Goal: Task Accomplishment & Management: Complete application form

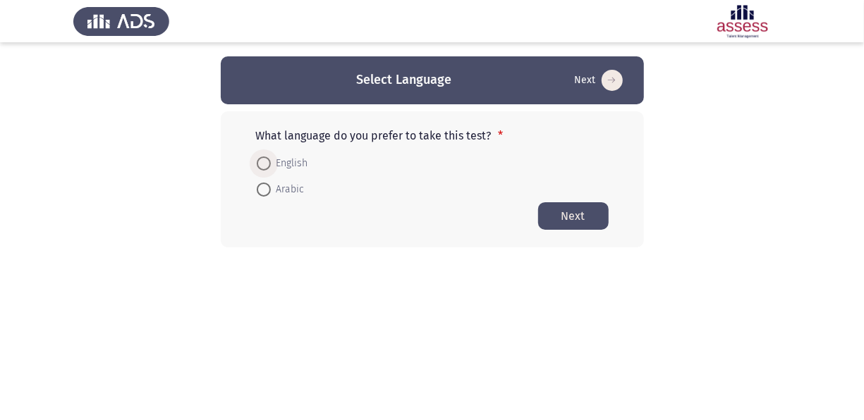
click at [266, 166] on span at bounding box center [264, 164] width 14 height 14
click at [266, 166] on input "English" at bounding box center [264, 164] width 14 height 14
radio input "true"
click at [564, 230] on div "What language do you prefer to take this test? * English Arabic Next" at bounding box center [432, 178] width 423 height 135
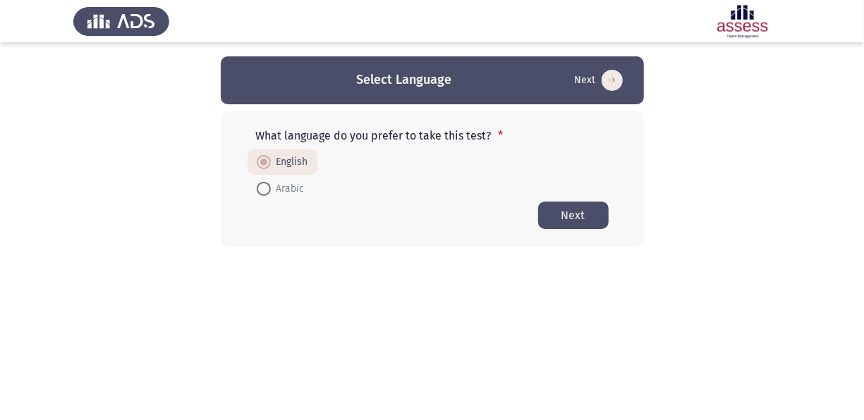
click at [568, 226] on button "Next" at bounding box center [573, 215] width 71 height 27
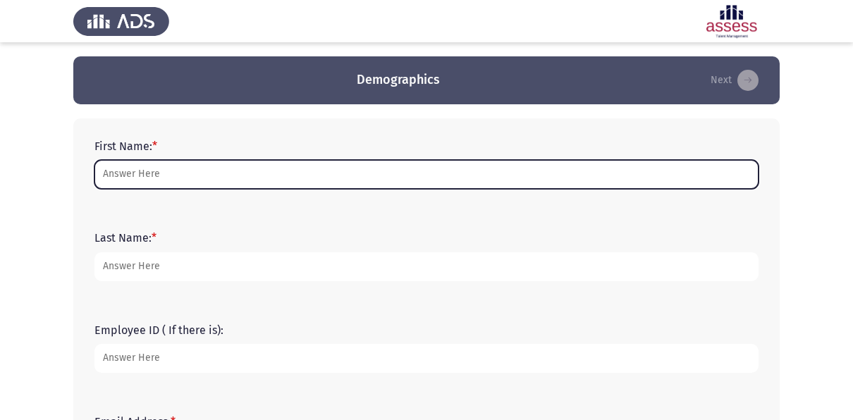
click at [192, 175] on input "First Name: *" at bounding box center [426, 174] width 664 height 29
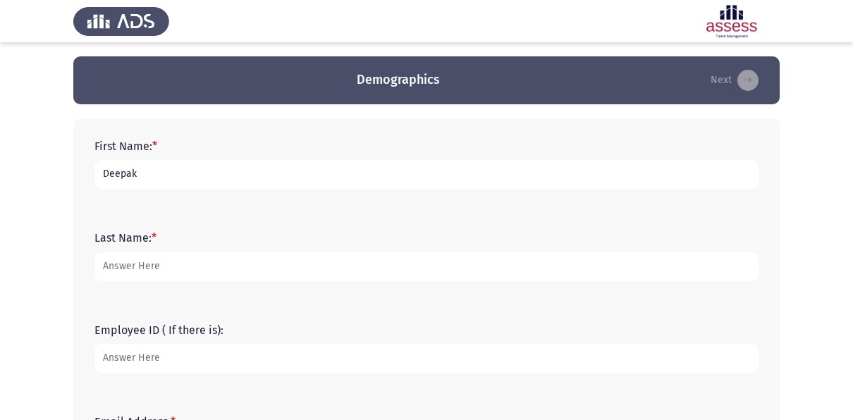
type input "Deepak"
type input "[PERSON_NAME]"
type input "20555"
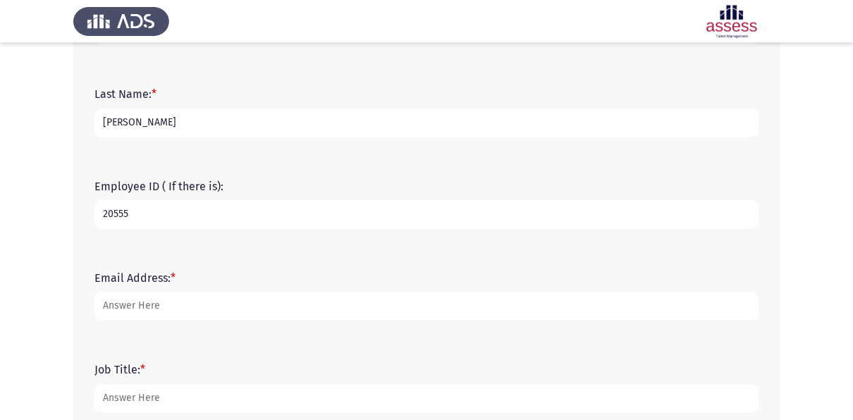
scroll to position [145, 0]
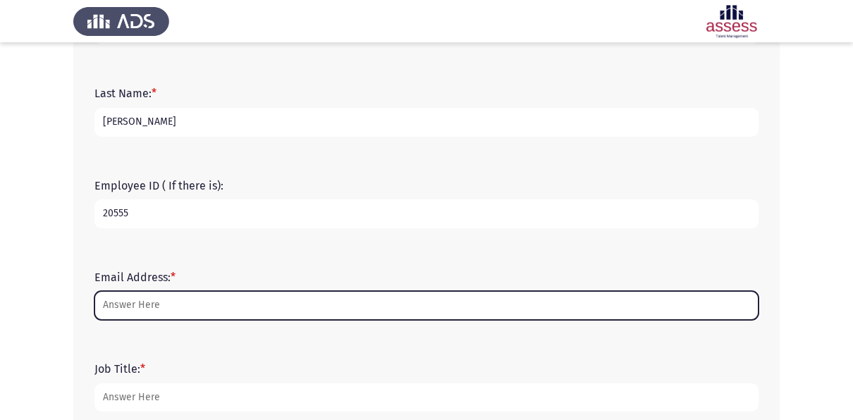
click at [156, 305] on input "Email Address: *" at bounding box center [426, 305] width 664 height 29
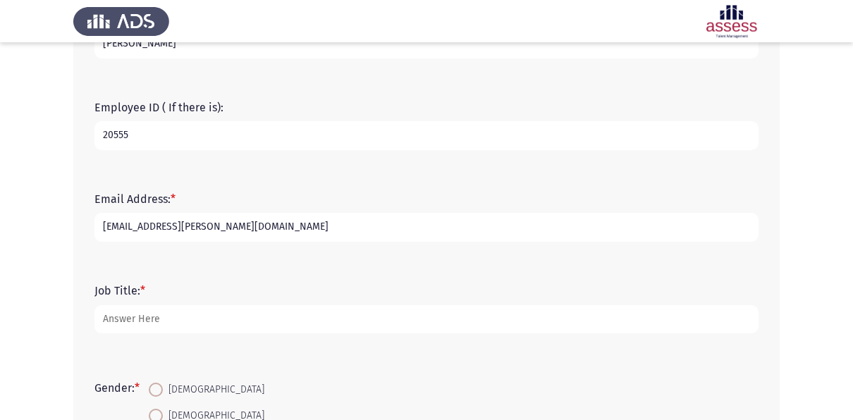
scroll to position [226, 0]
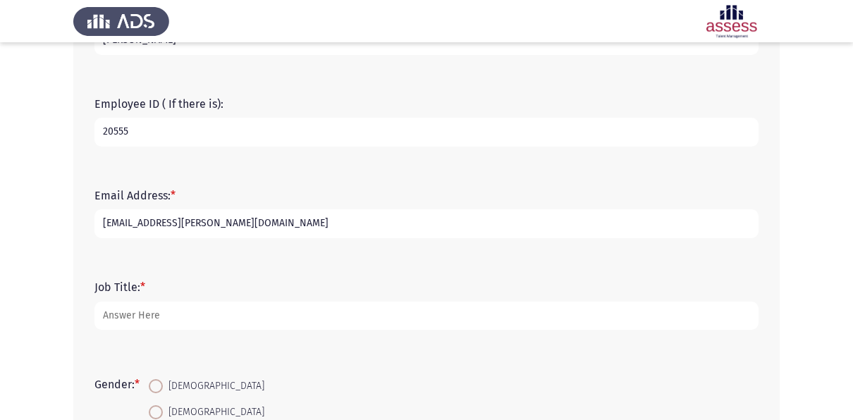
type input "[EMAIL_ADDRESS][PERSON_NAME][DOMAIN_NAME]"
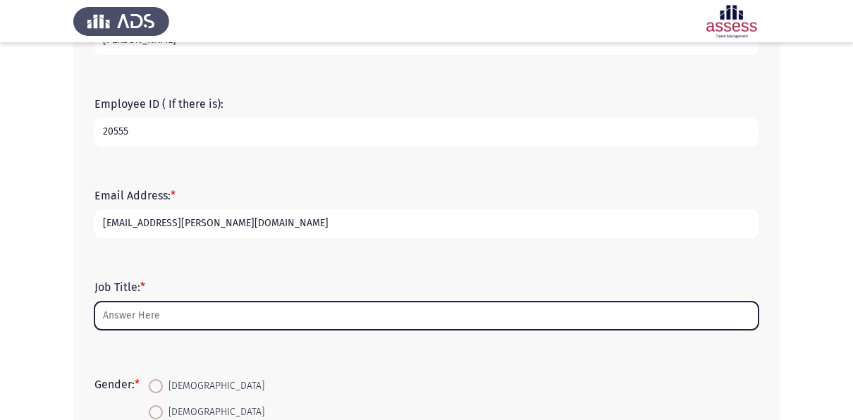
click at [140, 319] on input "Job Title: *" at bounding box center [426, 316] width 664 height 29
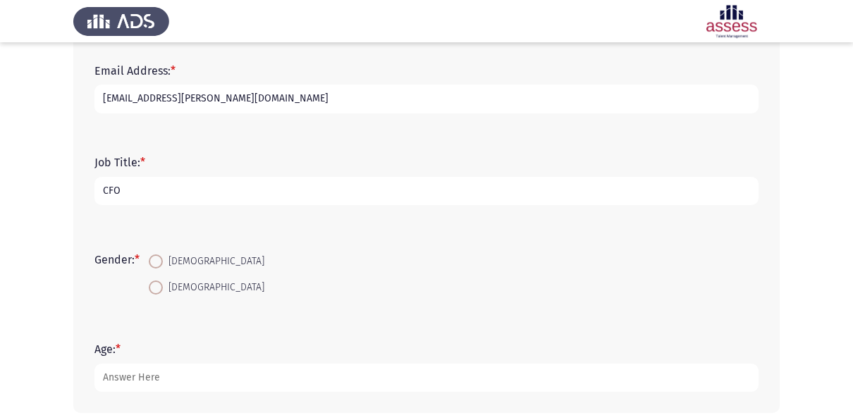
scroll to position [355, 0]
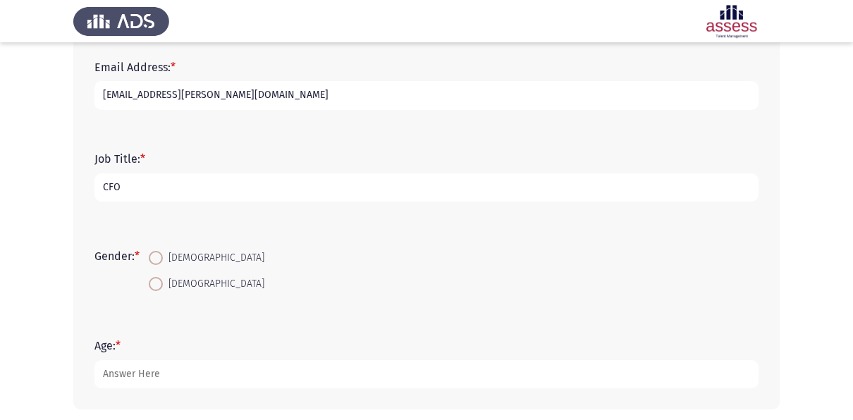
type input "CFO"
click at [163, 281] on span at bounding box center [156, 284] width 14 height 14
click at [163, 281] on input "[DEMOGRAPHIC_DATA]" at bounding box center [156, 284] width 14 height 14
radio input "true"
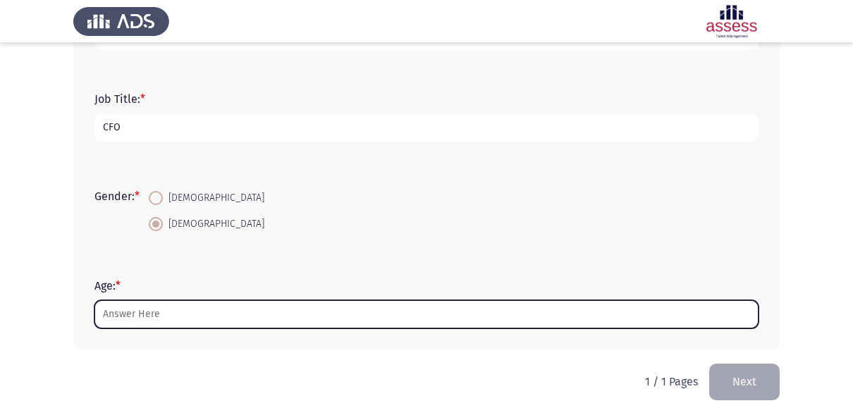
click at [134, 306] on input "Age: *" at bounding box center [426, 314] width 664 height 29
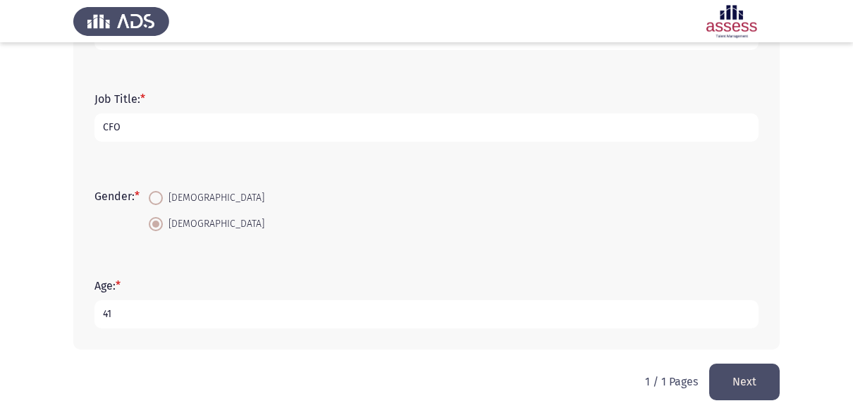
type input "41"
click at [740, 382] on button "Next" at bounding box center [744, 382] width 71 height 36
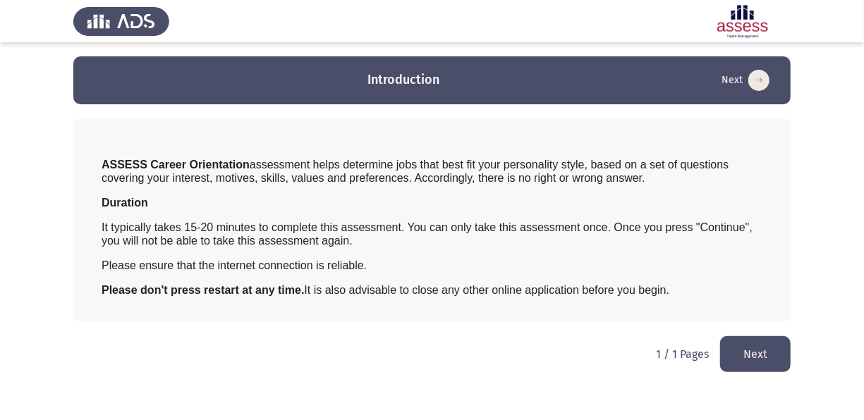
click at [735, 351] on button "Next" at bounding box center [755, 354] width 71 height 36
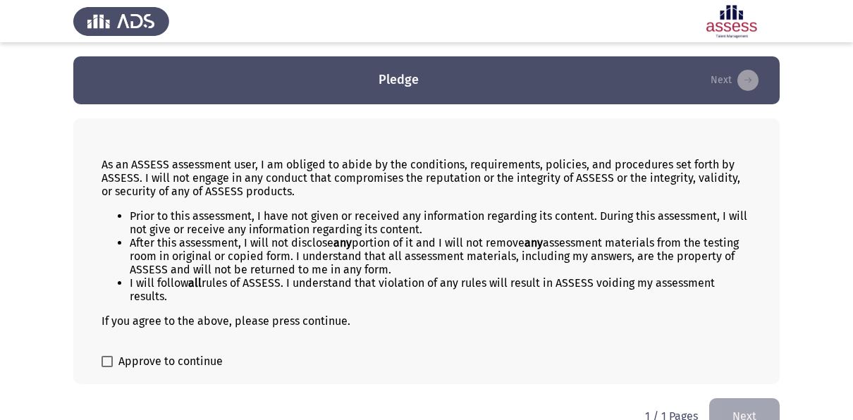
scroll to position [25, 0]
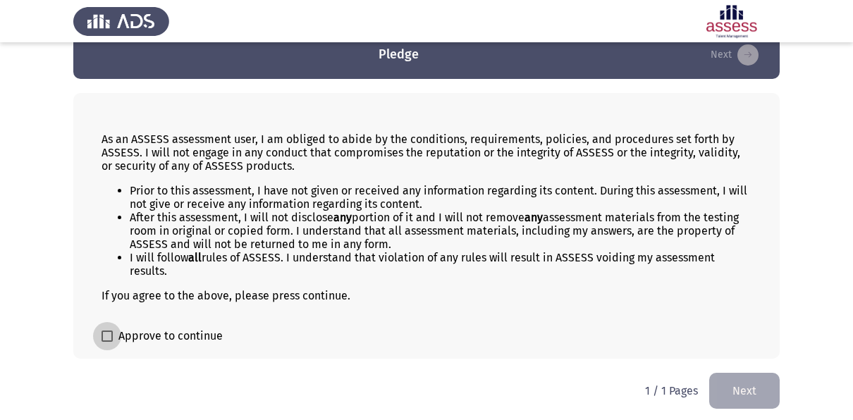
click at [108, 335] on span at bounding box center [107, 336] width 11 height 11
click at [107, 342] on input "Approve to continue" at bounding box center [106, 342] width 1 height 1
checkbox input "true"
click at [750, 386] on button "Next" at bounding box center [744, 391] width 71 height 36
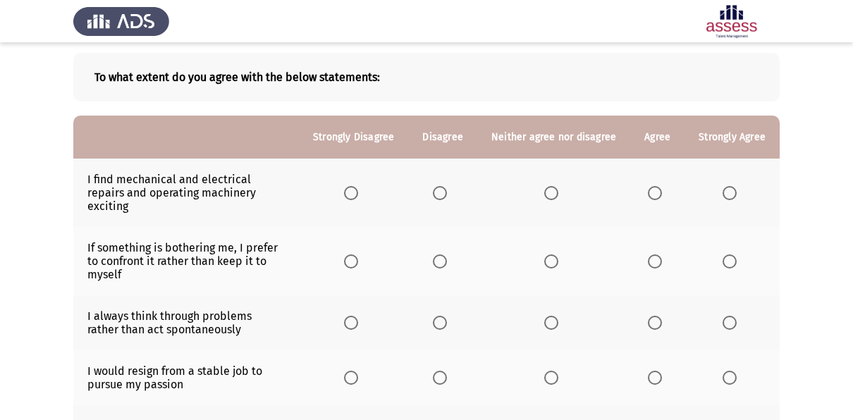
scroll to position [66, 0]
click at [552, 190] on span "Select an option" at bounding box center [551, 192] width 14 height 14
click at [552, 190] on input "Select an option" at bounding box center [551, 192] width 14 height 14
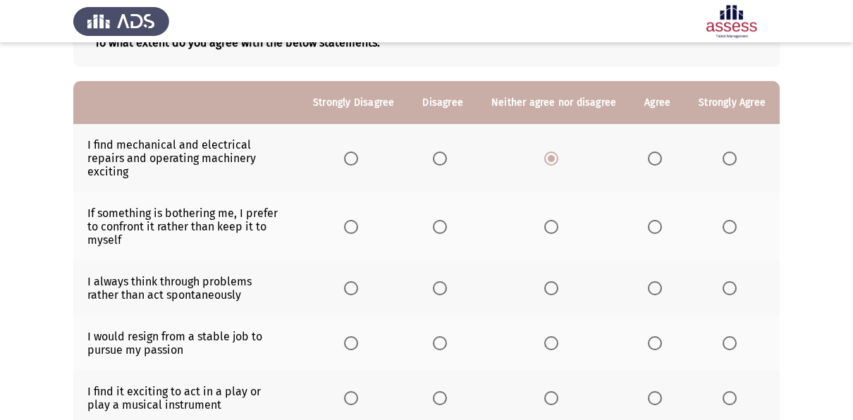
scroll to position [104, 0]
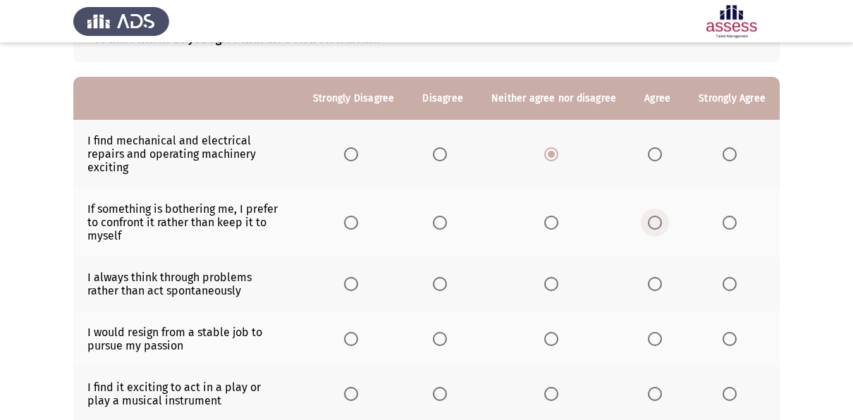
click at [648, 216] on span "Select an option" at bounding box center [655, 223] width 14 height 14
click at [648, 216] on input "Select an option" at bounding box center [655, 223] width 14 height 14
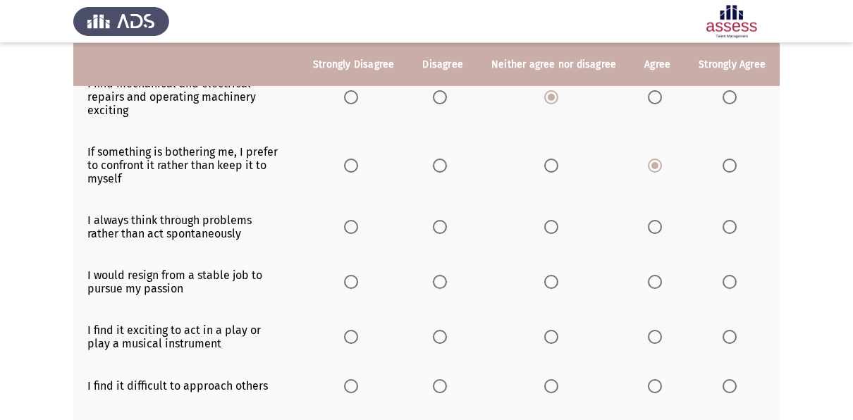
scroll to position [162, 0]
click at [656, 219] on span "Select an option" at bounding box center [655, 226] width 14 height 14
click at [656, 219] on input "Select an option" at bounding box center [655, 226] width 14 height 14
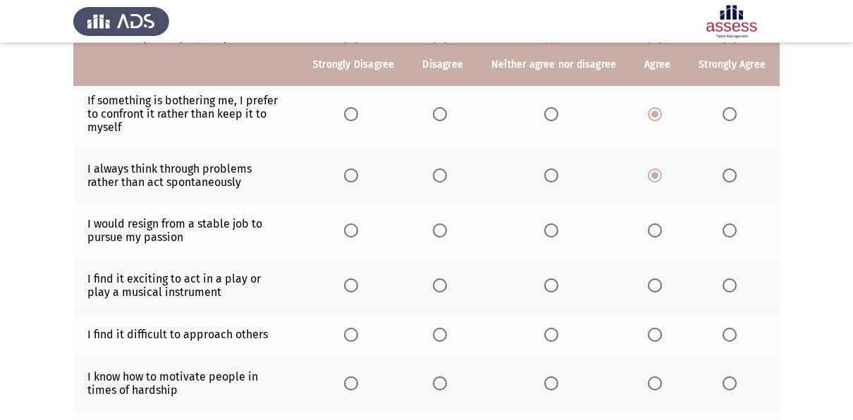
scroll to position [214, 0]
click at [730, 223] on span "Select an option" at bounding box center [730, 230] width 14 height 14
click at [730, 223] on input "Select an option" at bounding box center [730, 230] width 14 height 14
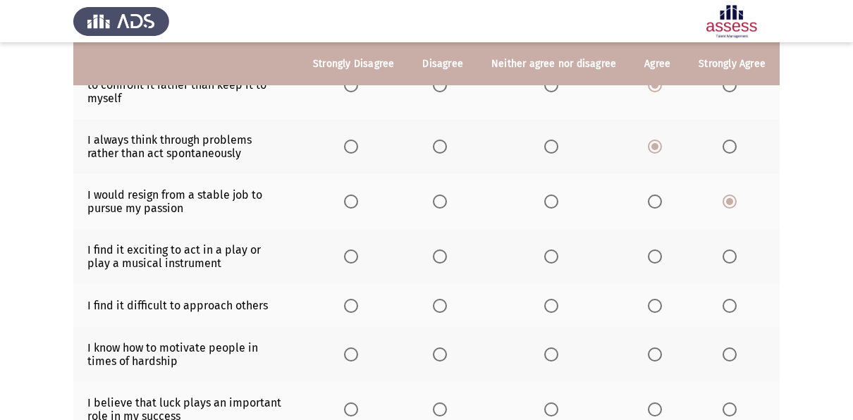
scroll to position [260, 0]
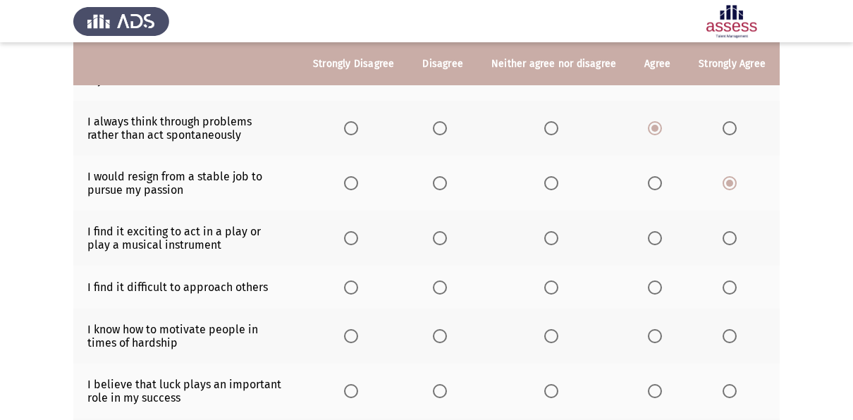
click at [556, 231] on span "Select an option" at bounding box center [551, 238] width 14 height 14
click at [556, 231] on input "Select an option" at bounding box center [551, 238] width 14 height 14
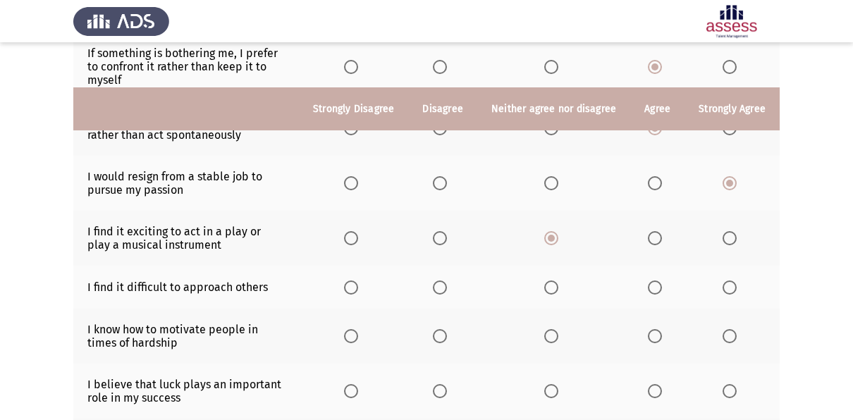
scroll to position [315, 0]
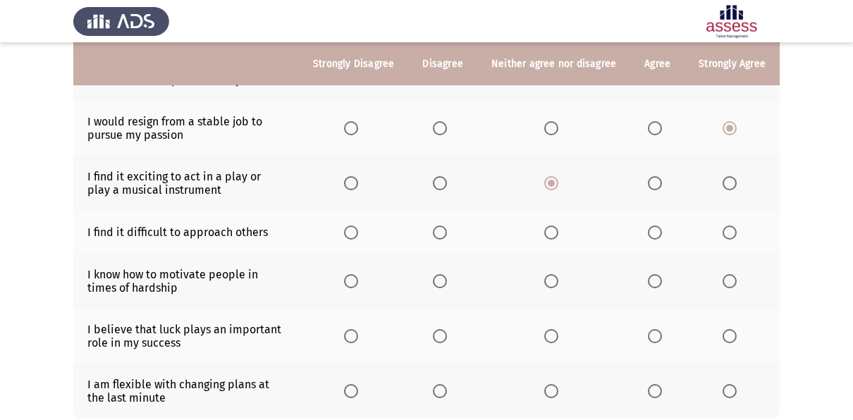
click at [358, 226] on span "Select an option" at bounding box center [351, 233] width 14 height 14
click at [358, 226] on input "Select an option" at bounding box center [351, 233] width 14 height 14
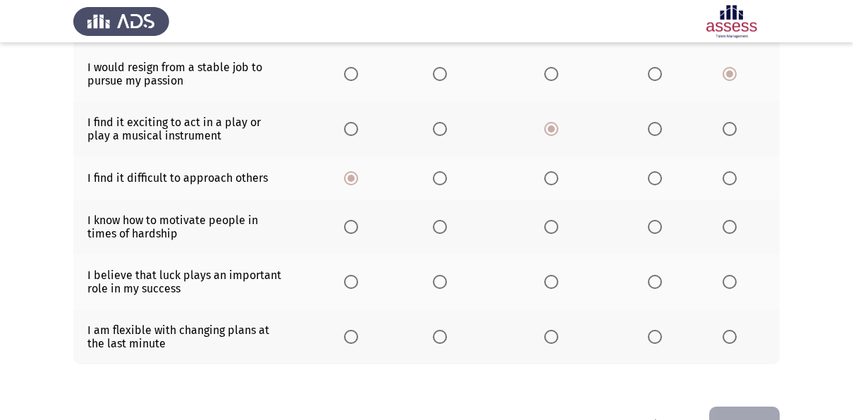
scroll to position [374, 0]
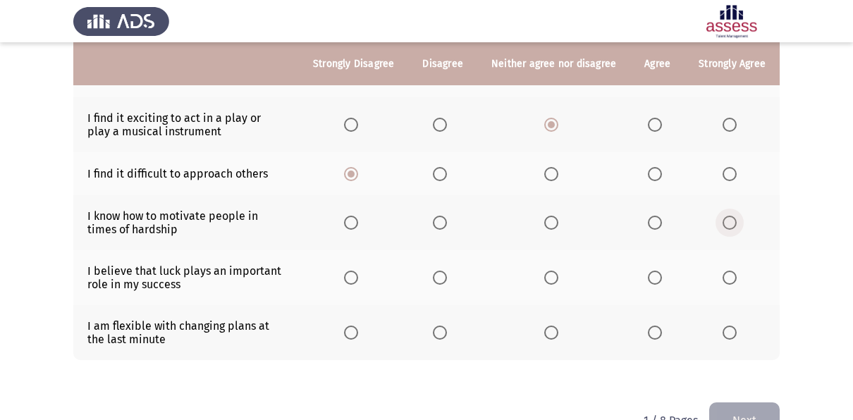
click at [726, 216] on span "Select an option" at bounding box center [730, 223] width 14 height 14
click at [726, 216] on input "Select an option" at bounding box center [730, 223] width 14 height 14
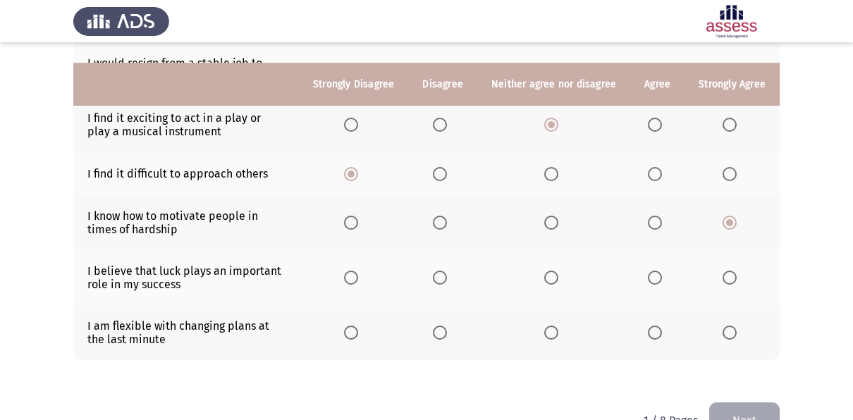
scroll to position [394, 0]
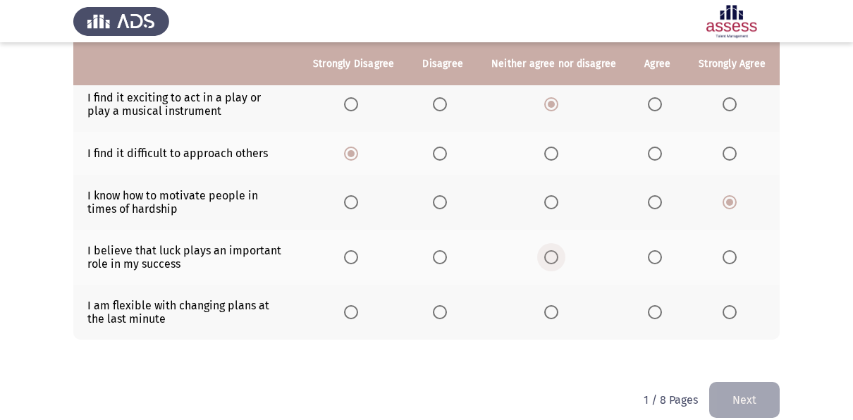
click at [557, 250] on span "Select an option" at bounding box center [551, 257] width 14 height 14
click at [557, 250] on input "Select an option" at bounding box center [551, 257] width 14 height 14
click at [661, 305] on span "Select an option" at bounding box center [655, 312] width 14 height 14
click at [661, 305] on input "Select an option" at bounding box center [655, 312] width 14 height 14
click at [758, 393] on button "Next" at bounding box center [744, 400] width 71 height 36
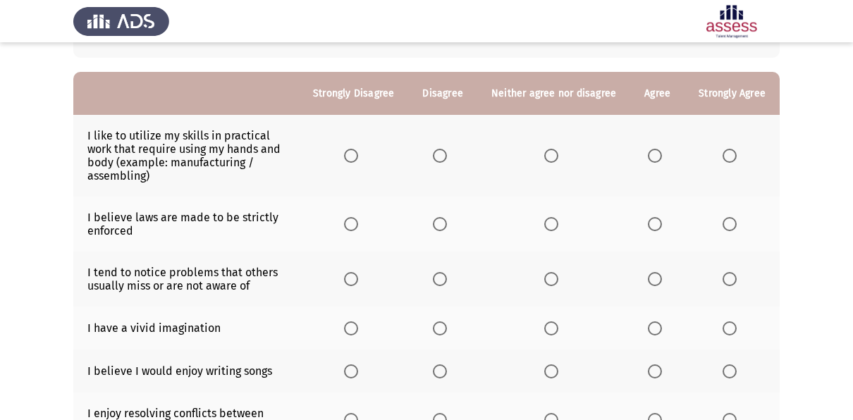
scroll to position [111, 0]
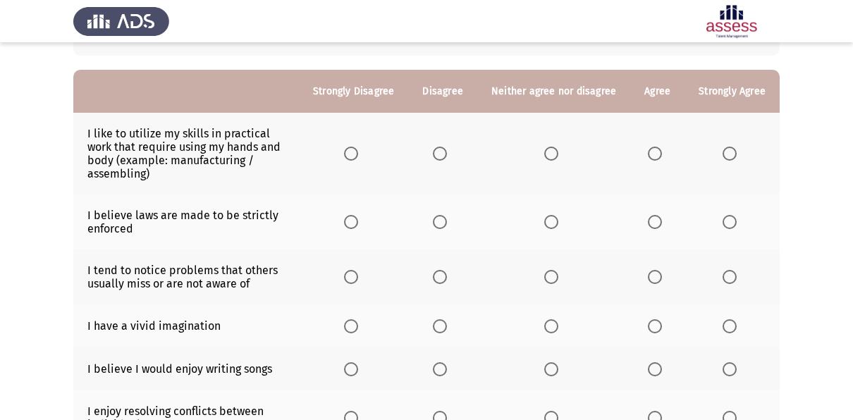
click at [508, 115] on th at bounding box center [553, 154] width 153 height 82
click at [561, 150] on label "Select an option" at bounding box center [554, 154] width 20 height 14
click at [558, 150] on input "Select an option" at bounding box center [551, 154] width 14 height 14
click at [439, 257] on th at bounding box center [442, 277] width 69 height 55
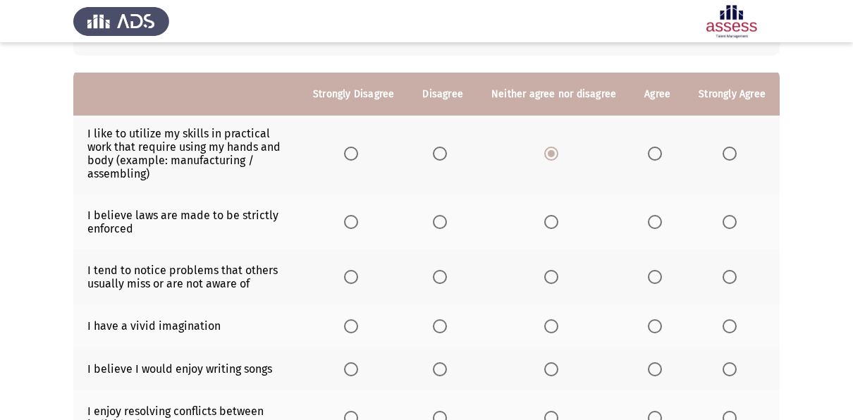
scroll to position [145, 0]
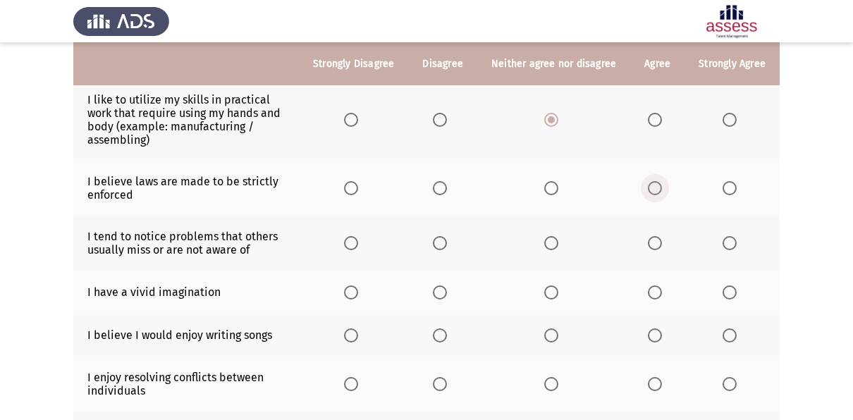
click at [658, 188] on span "Select an option" at bounding box center [655, 188] width 14 height 14
click at [658, 188] on input "Select an option" at bounding box center [655, 188] width 14 height 14
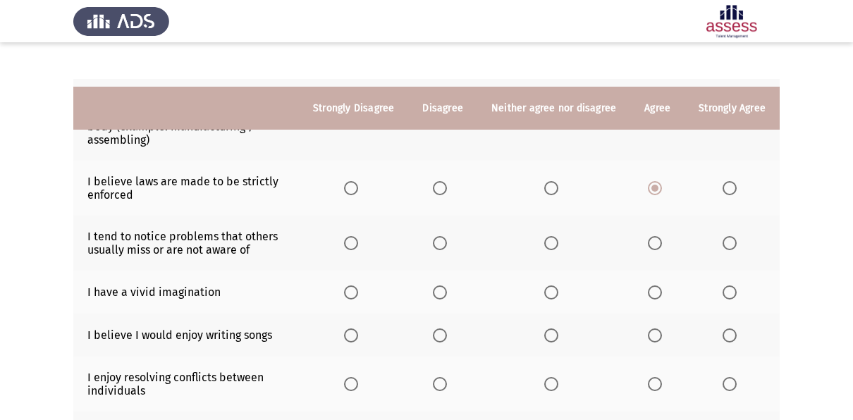
scroll to position [205, 0]
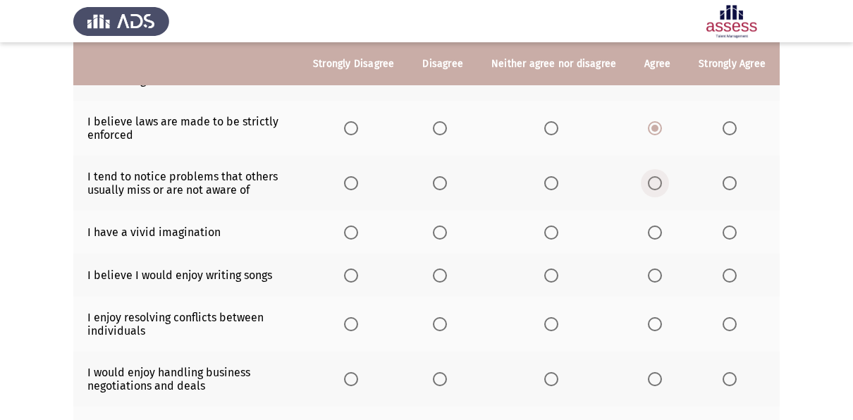
click at [655, 180] on span "Select an option" at bounding box center [655, 183] width 14 height 14
click at [655, 180] on input "Select an option" at bounding box center [655, 183] width 14 height 14
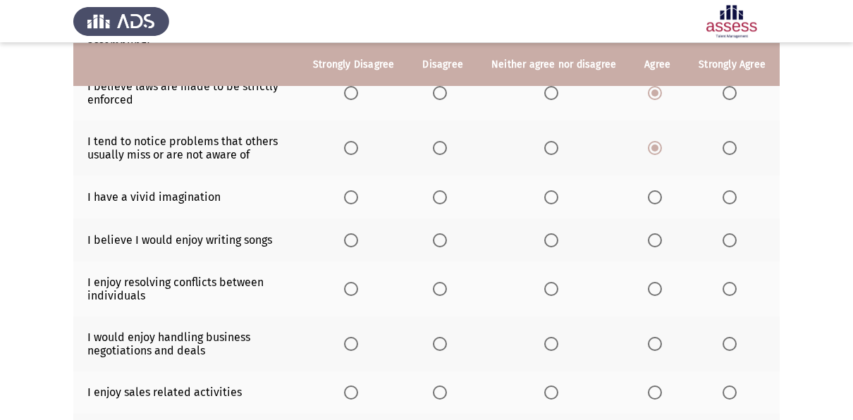
scroll to position [242, 0]
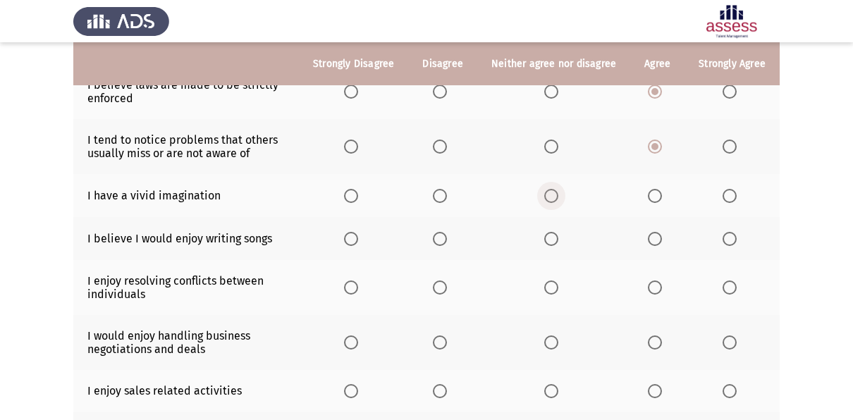
click at [554, 198] on span "Select an option" at bounding box center [551, 196] width 14 height 14
click at [554, 198] on input "Select an option" at bounding box center [551, 196] width 14 height 14
click at [552, 243] on span "Select an option" at bounding box center [551, 239] width 14 height 14
click at [552, 243] on input "Select an option" at bounding box center [551, 239] width 14 height 14
click at [554, 286] on span "Select an option" at bounding box center [551, 288] width 14 height 14
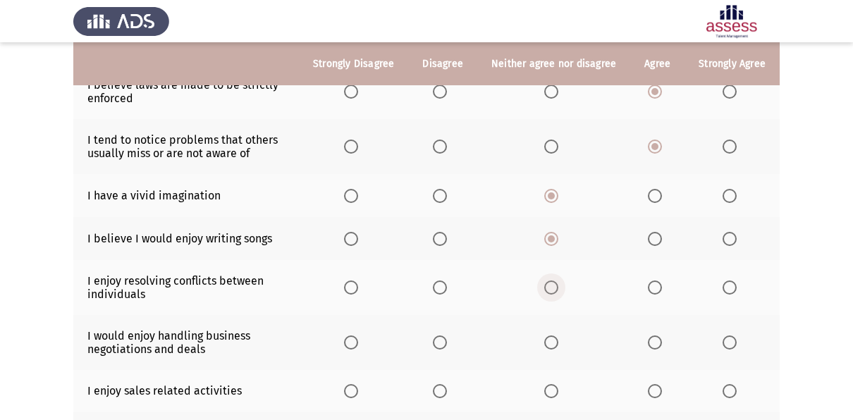
click at [554, 286] on input "Select an option" at bounding box center [551, 288] width 14 height 14
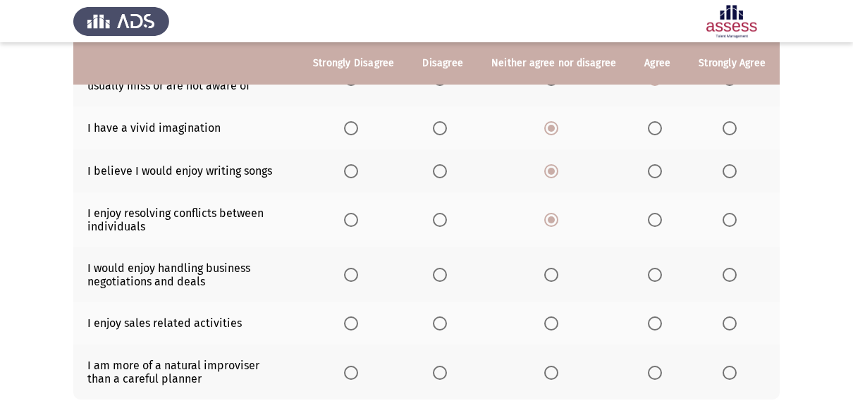
scroll to position [311, 0]
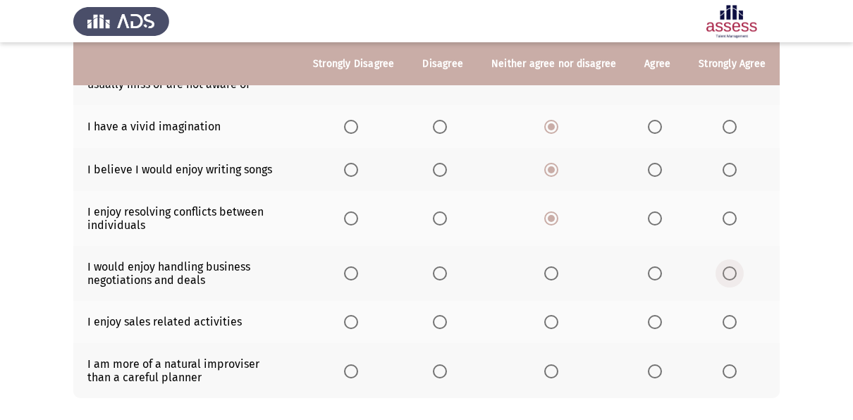
click at [727, 267] on span "Select an option" at bounding box center [730, 274] width 14 height 14
click at [727, 267] on input "Select an option" at bounding box center [730, 274] width 14 height 14
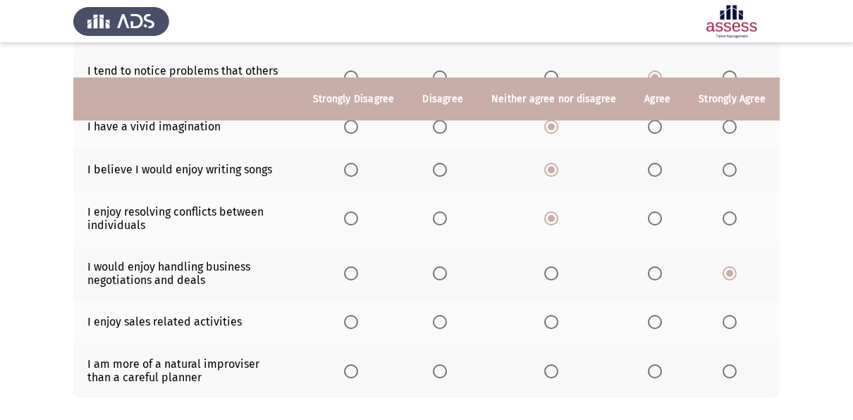
scroll to position [350, 0]
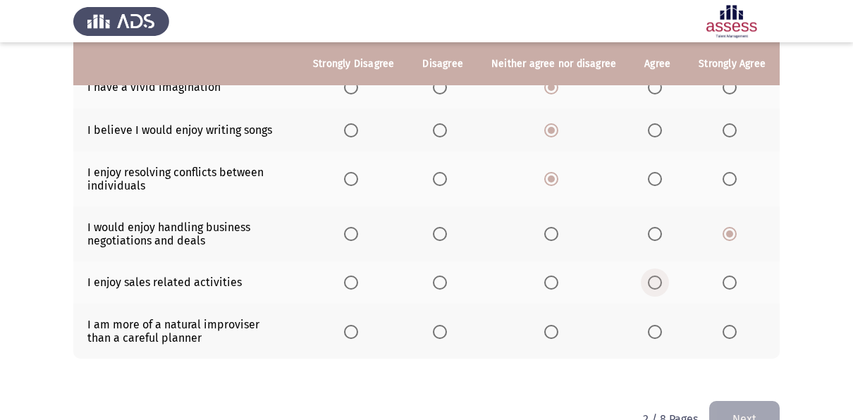
click at [654, 281] on span "Select an option" at bounding box center [655, 283] width 14 height 14
click at [654, 281] on input "Select an option" at bounding box center [655, 283] width 14 height 14
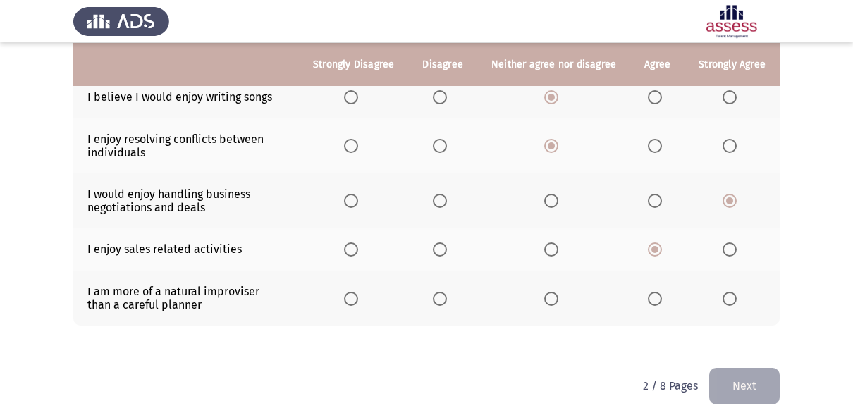
click at [554, 300] on span "Select an option" at bounding box center [551, 299] width 14 height 14
click at [554, 300] on input "Select an option" at bounding box center [551, 299] width 14 height 14
click at [747, 377] on button "Next" at bounding box center [744, 386] width 71 height 36
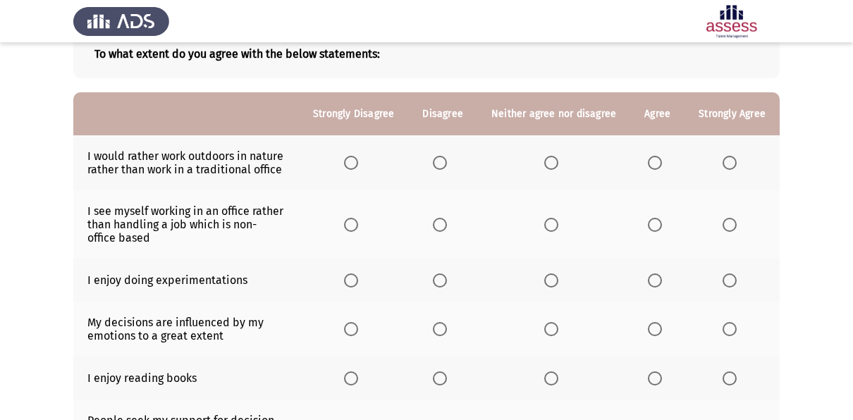
scroll to position [90, 0]
click at [652, 159] on span "Select an option" at bounding box center [655, 162] width 14 height 14
click at [652, 159] on input "Select an option" at bounding box center [655, 162] width 14 height 14
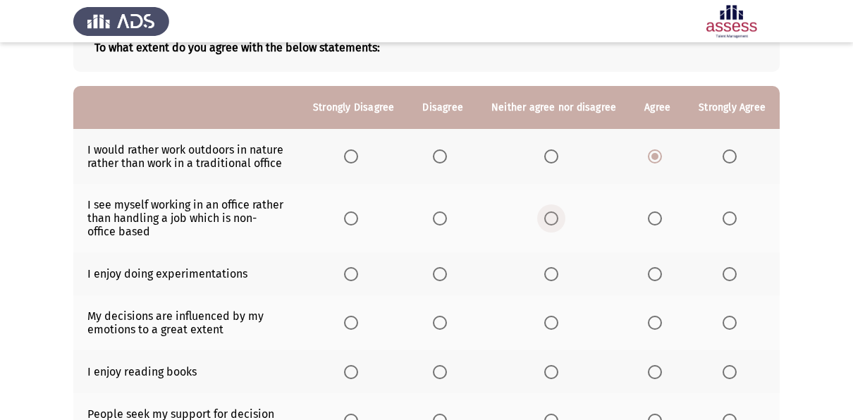
click at [549, 221] on span "Select an option" at bounding box center [551, 219] width 14 height 14
click at [549, 221] on input "Select an option" at bounding box center [551, 219] width 14 height 14
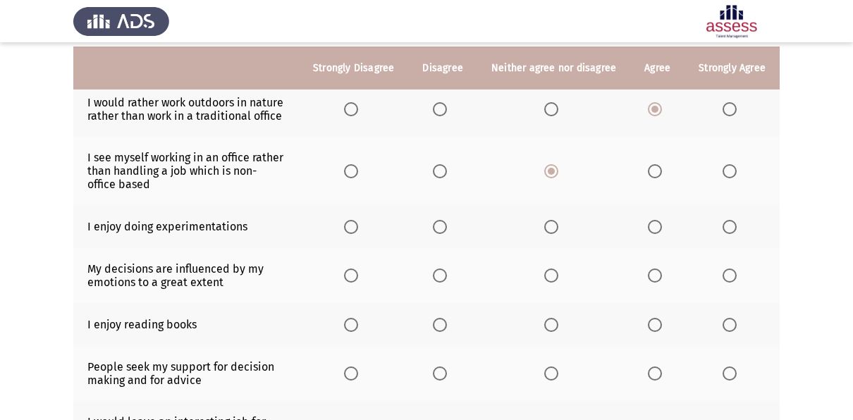
scroll to position [147, 0]
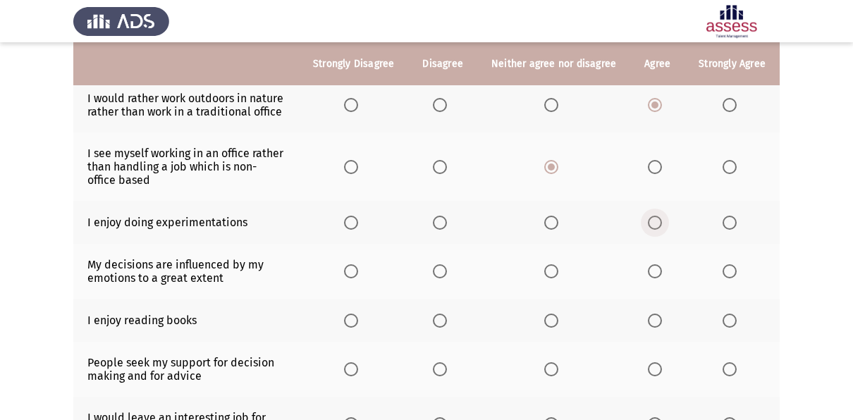
click at [660, 224] on span "Select an option" at bounding box center [655, 223] width 14 height 14
click at [660, 224] on input "Select an option" at bounding box center [655, 223] width 14 height 14
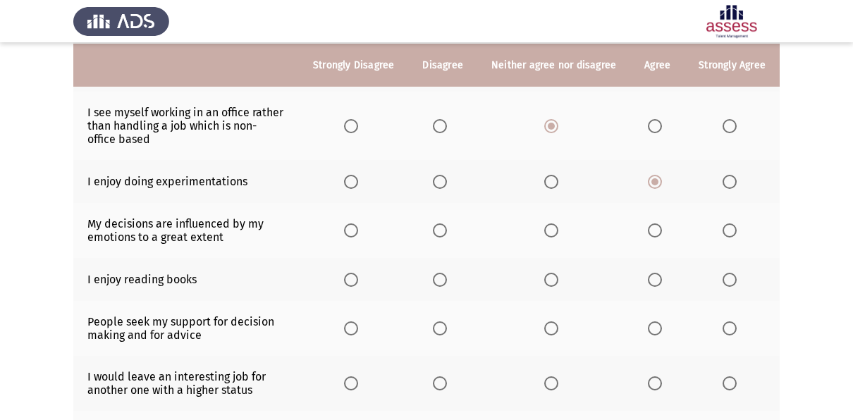
scroll to position [189, 0]
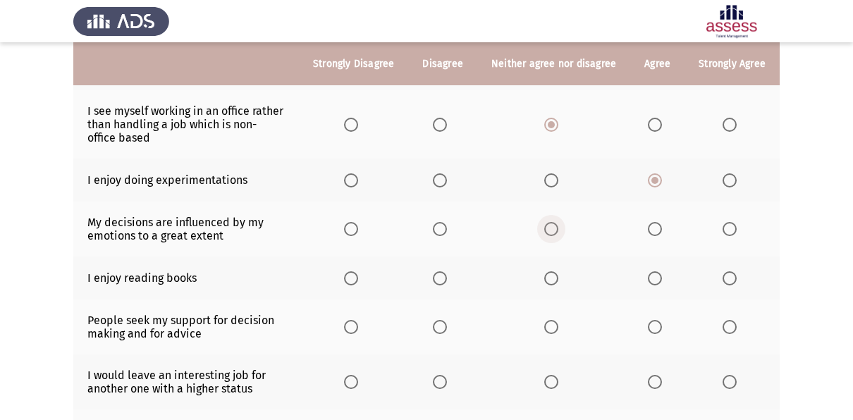
click at [551, 230] on span "Select an option" at bounding box center [551, 229] width 14 height 14
click at [551, 230] on input "Select an option" at bounding box center [551, 229] width 14 height 14
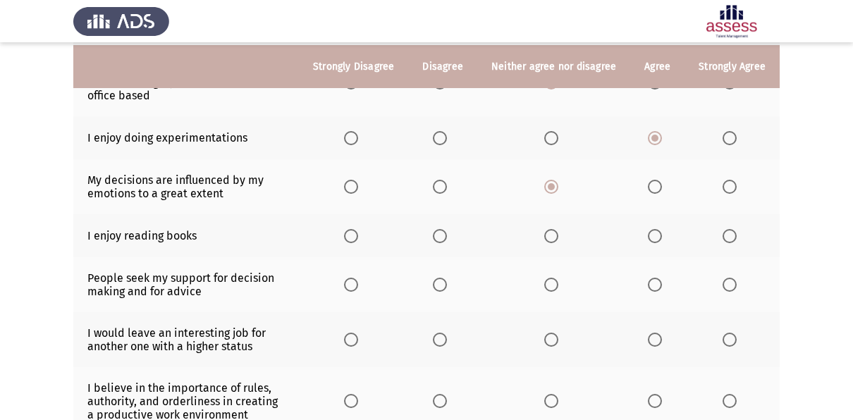
scroll to position [234, 0]
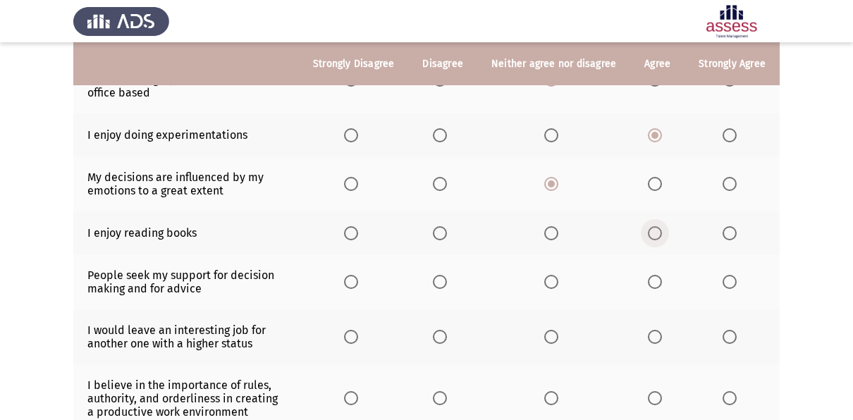
click at [654, 231] on span "Select an option" at bounding box center [655, 233] width 14 height 14
click at [654, 231] on input "Select an option" at bounding box center [655, 233] width 14 height 14
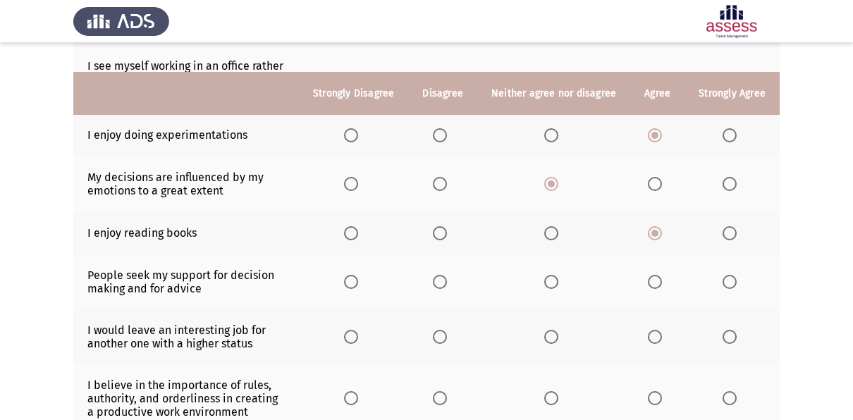
scroll to position [265, 0]
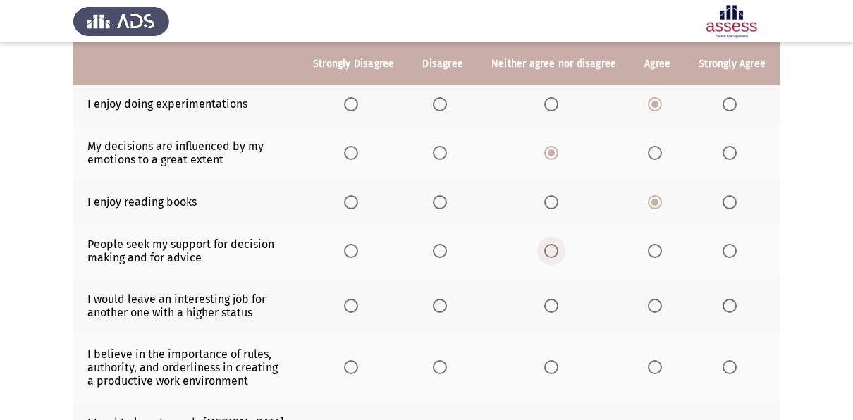
click at [546, 248] on span "Select an option" at bounding box center [551, 251] width 14 height 14
click at [546, 248] on input "Select an option" at bounding box center [551, 251] width 14 height 14
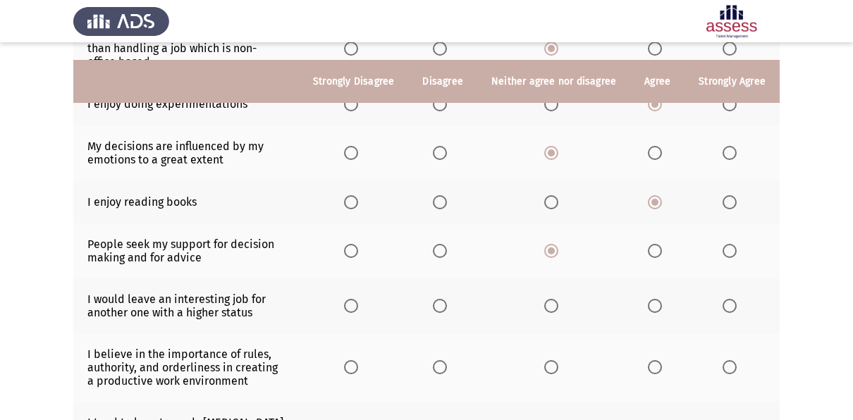
scroll to position [317, 0]
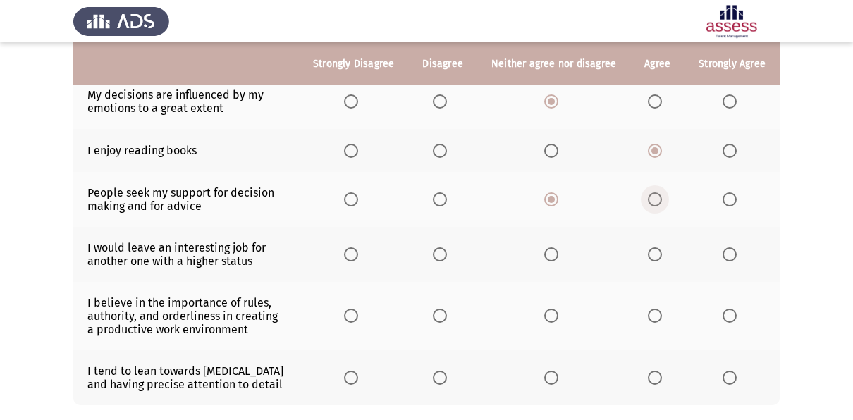
click at [657, 200] on span "Select an option" at bounding box center [655, 199] width 14 height 14
click at [657, 200] on input "Select an option" at bounding box center [655, 199] width 14 height 14
click at [551, 247] on span "Select an option" at bounding box center [551, 254] width 14 height 14
click at [551, 247] on input "Select an option" at bounding box center [551, 254] width 14 height 14
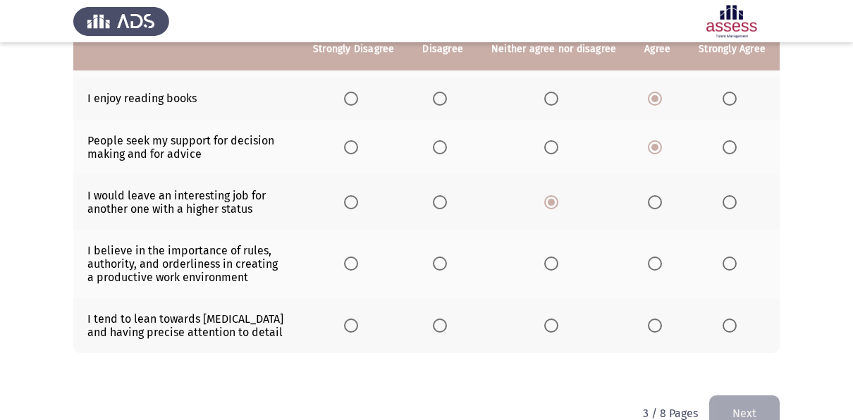
scroll to position [370, 0]
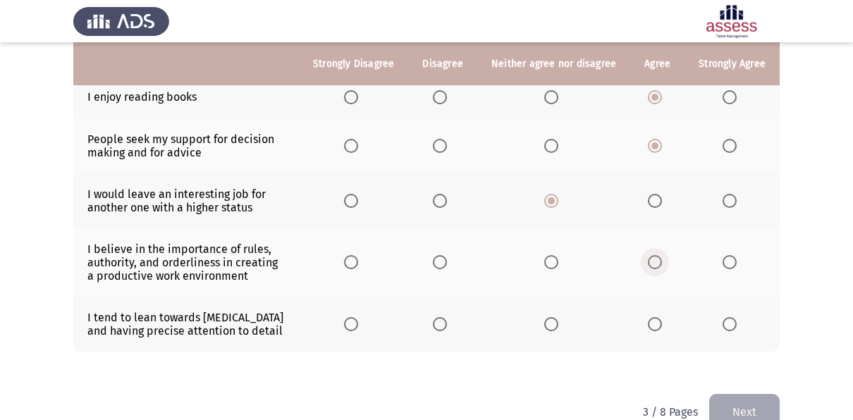
click at [648, 258] on span "Select an option" at bounding box center [655, 262] width 14 height 14
click at [648, 258] on input "Select an option" at bounding box center [655, 262] width 14 height 14
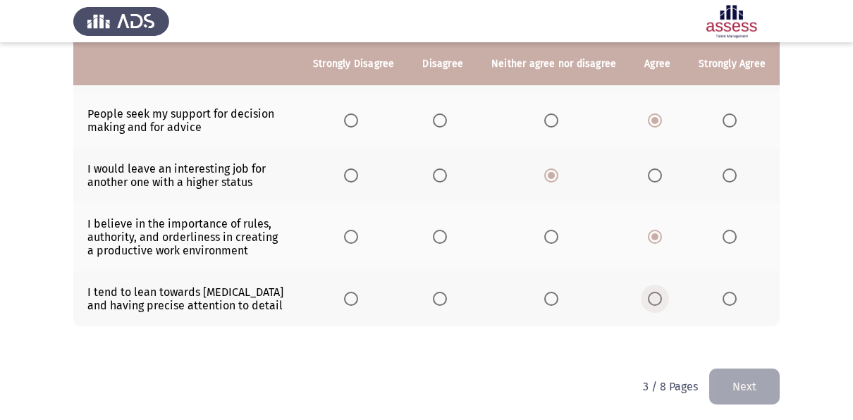
click at [654, 298] on span "Select an option" at bounding box center [655, 299] width 14 height 14
click at [654, 298] on input "Select an option" at bounding box center [655, 299] width 14 height 14
click at [734, 384] on button "Next" at bounding box center [744, 387] width 71 height 36
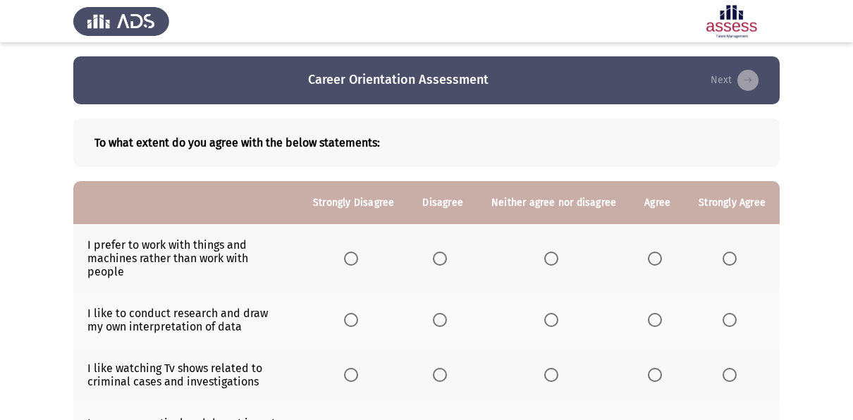
scroll to position [102, 0]
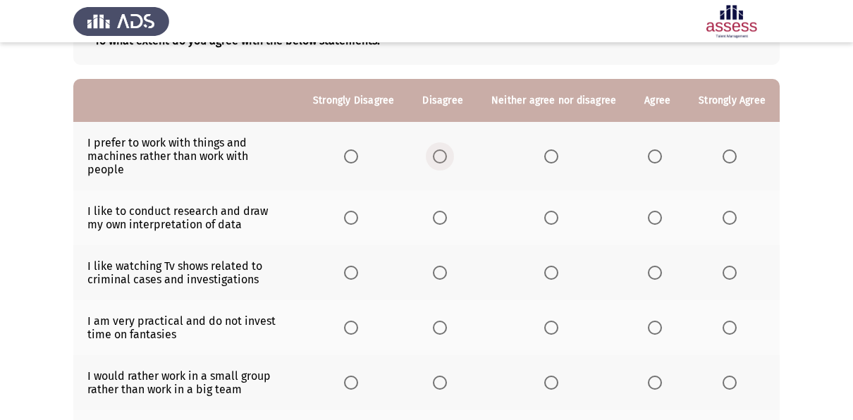
click at [439, 149] on span "Select an option" at bounding box center [440, 156] width 14 height 14
click at [439, 149] on input "Select an option" at bounding box center [440, 156] width 14 height 14
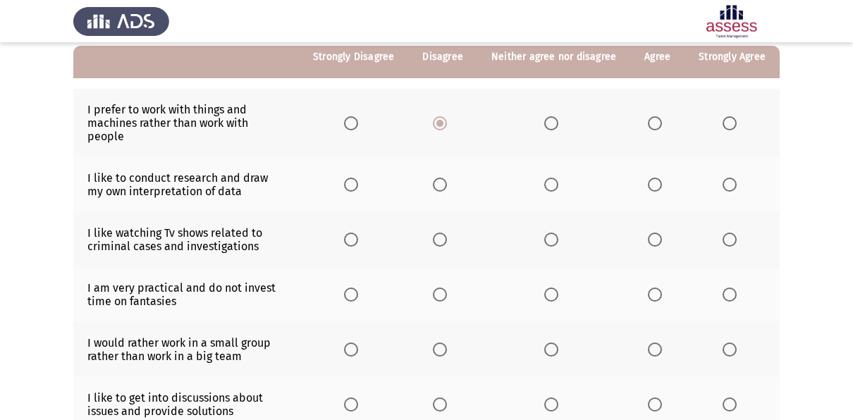
scroll to position [136, 0]
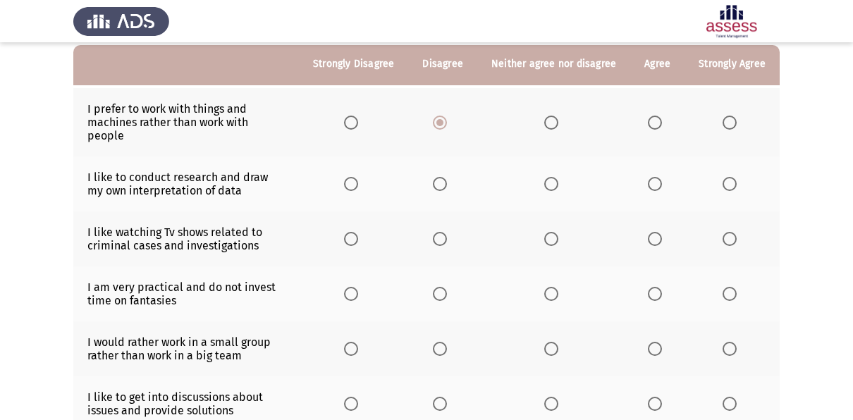
click at [549, 177] on span "Select an option" at bounding box center [551, 184] width 14 height 14
click at [549, 177] on input "Select an option" at bounding box center [551, 184] width 14 height 14
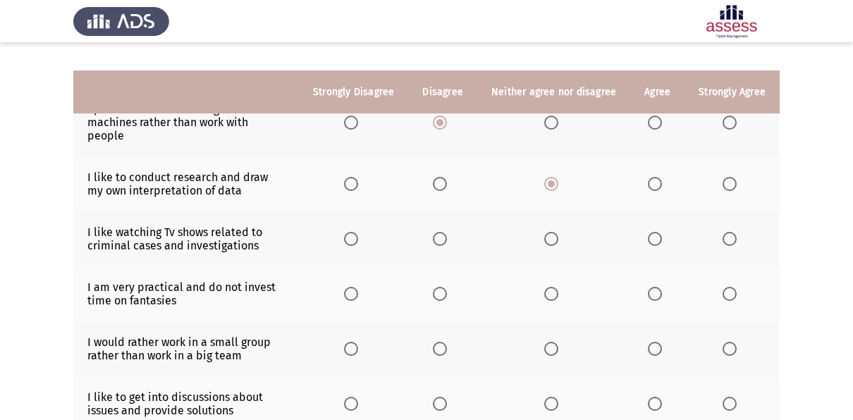
scroll to position [183, 0]
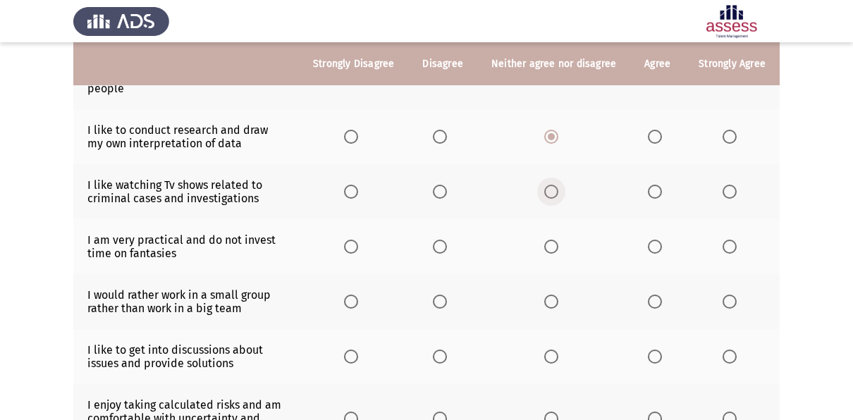
click at [558, 185] on span "Select an option" at bounding box center [551, 192] width 14 height 14
click at [558, 185] on input "Select an option" at bounding box center [551, 192] width 14 height 14
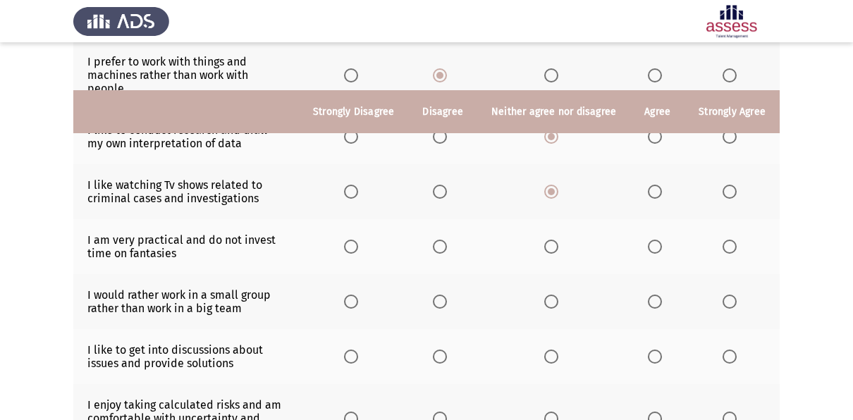
scroll to position [235, 0]
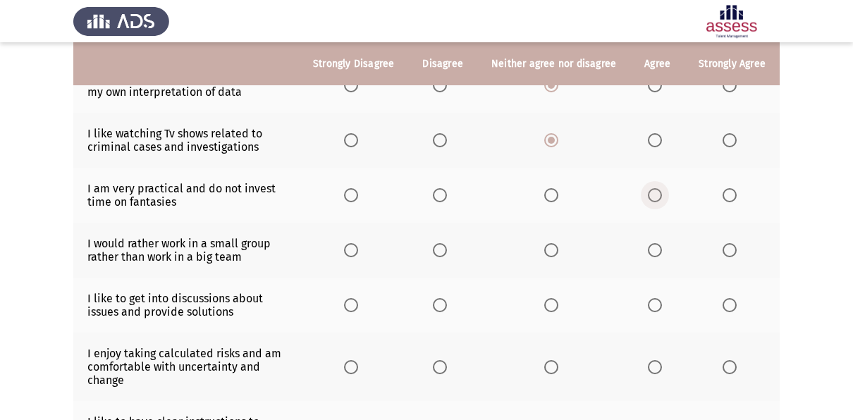
click at [653, 188] on span "Select an option" at bounding box center [655, 195] width 14 height 14
click at [653, 188] on input "Select an option" at bounding box center [655, 195] width 14 height 14
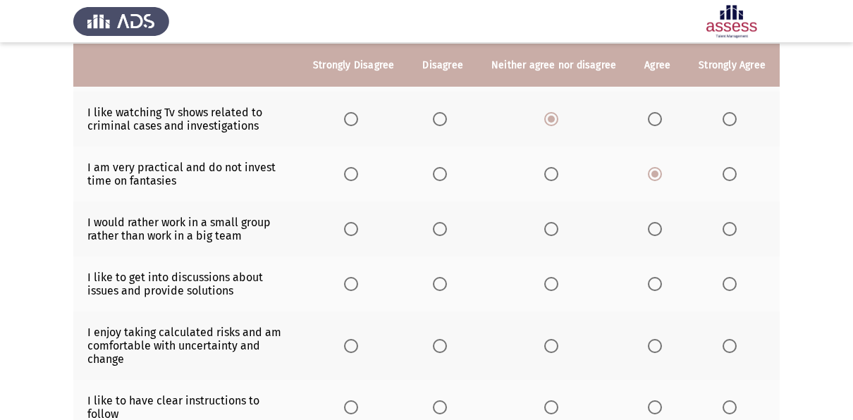
scroll to position [257, 0]
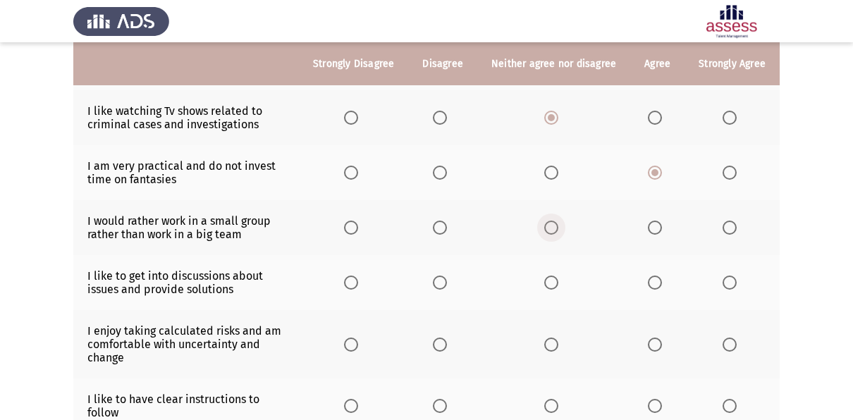
click at [558, 221] on span "Select an option" at bounding box center [551, 228] width 14 height 14
click at [558, 221] on input "Select an option" at bounding box center [551, 228] width 14 height 14
click at [438, 221] on span "Select an option" at bounding box center [440, 228] width 14 height 14
click at [438, 221] on input "Select an option" at bounding box center [440, 228] width 14 height 14
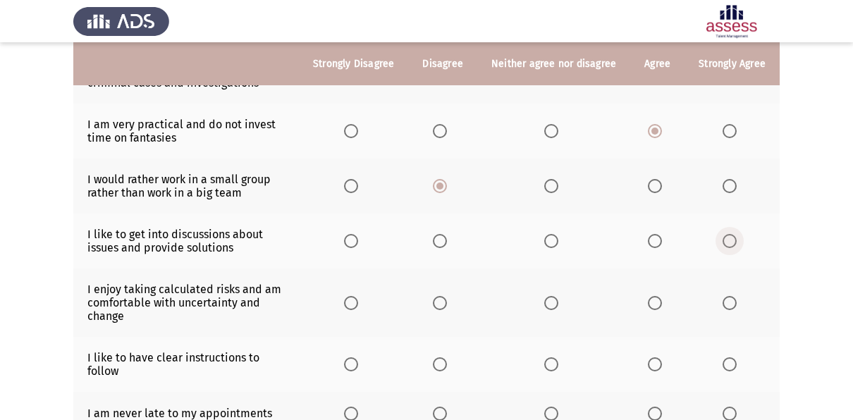
click at [723, 234] on span "Select an option" at bounding box center [730, 241] width 14 height 14
click at [723, 234] on input "Select an option" at bounding box center [730, 241] width 14 height 14
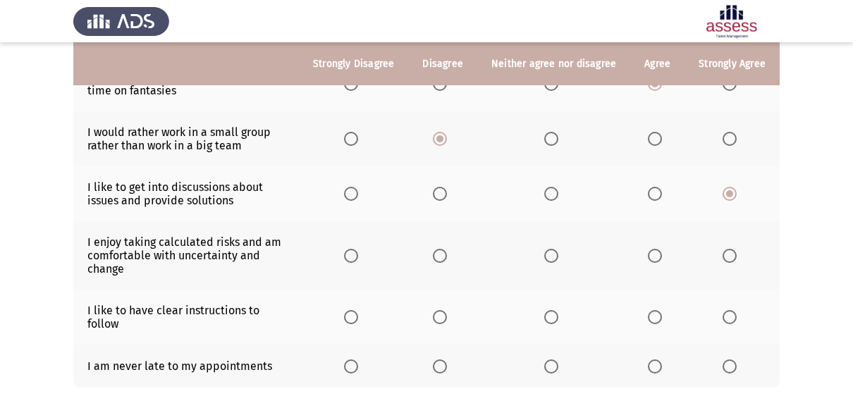
scroll to position [347, 0]
click at [728, 248] on span "Select an option" at bounding box center [730, 255] width 14 height 14
click at [728, 248] on input "Select an option" at bounding box center [730, 255] width 14 height 14
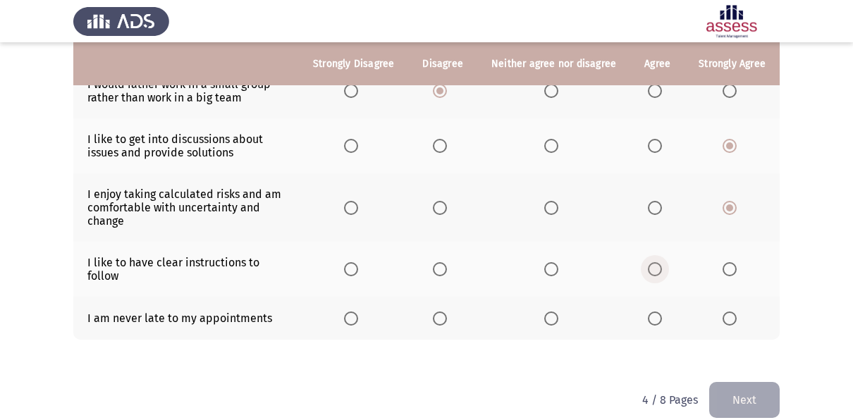
click at [652, 262] on span "Select an option" at bounding box center [655, 269] width 14 height 14
click at [652, 262] on input "Select an option" at bounding box center [655, 269] width 14 height 14
click at [658, 312] on span "Select an option" at bounding box center [655, 319] width 14 height 14
click at [658, 312] on input "Select an option" at bounding box center [655, 319] width 14 height 14
click at [553, 312] on span "Select an option" at bounding box center [551, 319] width 14 height 14
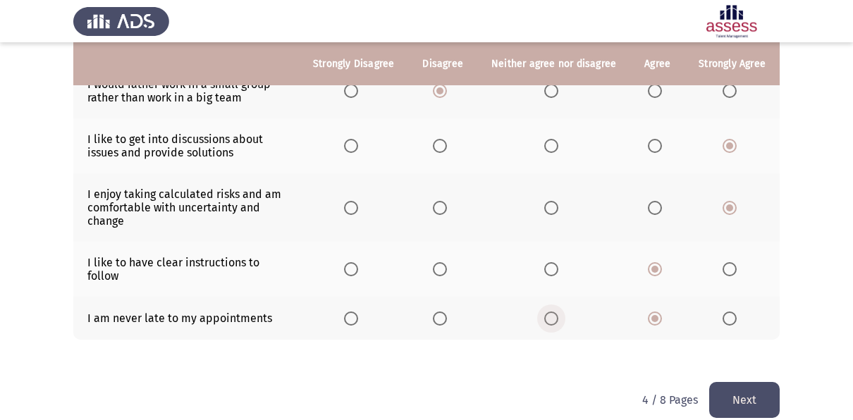
click at [553, 312] on input "Select an option" at bounding box center [551, 319] width 14 height 14
click at [735, 385] on button "Next" at bounding box center [744, 400] width 71 height 36
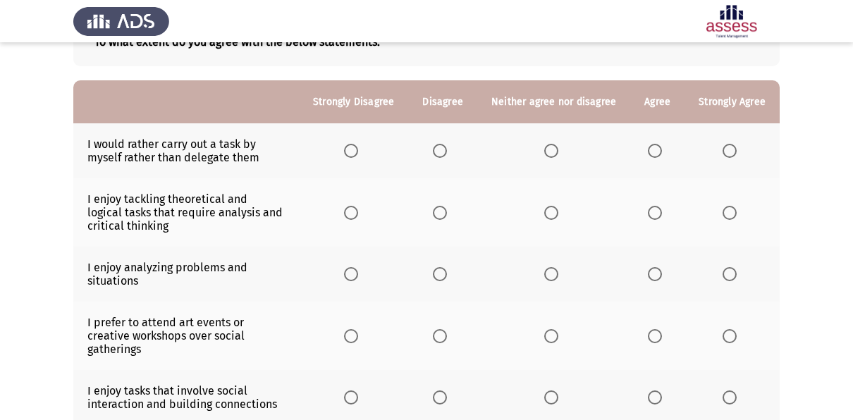
scroll to position [102, 0]
click at [546, 151] on span "Select an option" at bounding box center [551, 150] width 14 height 14
click at [546, 151] on input "Select an option" at bounding box center [551, 150] width 14 height 14
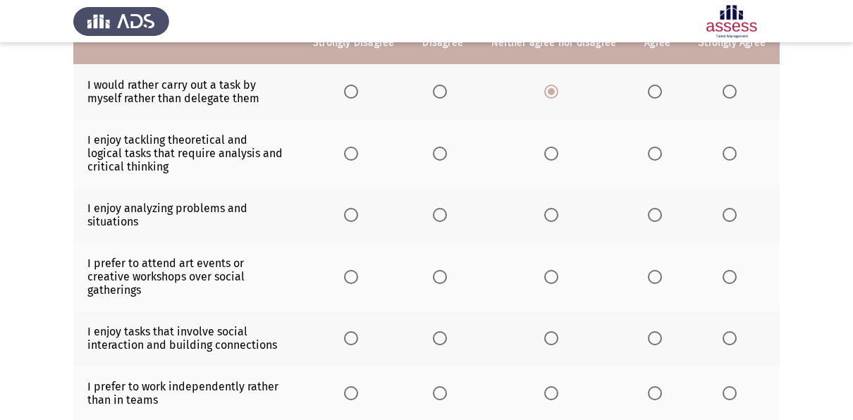
scroll to position [162, 0]
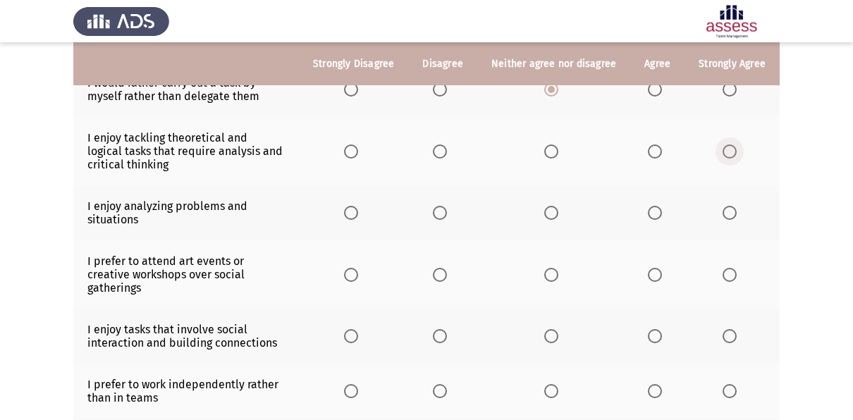
click at [737, 150] on label "Select an option" at bounding box center [733, 152] width 20 height 14
click at [737, 150] on input "Select an option" at bounding box center [730, 152] width 14 height 14
click at [655, 154] on span "Select an option" at bounding box center [655, 152] width 14 height 14
click at [655, 154] on input "Select an option" at bounding box center [655, 152] width 14 height 14
click at [735, 145] on span "Select an option" at bounding box center [730, 152] width 14 height 14
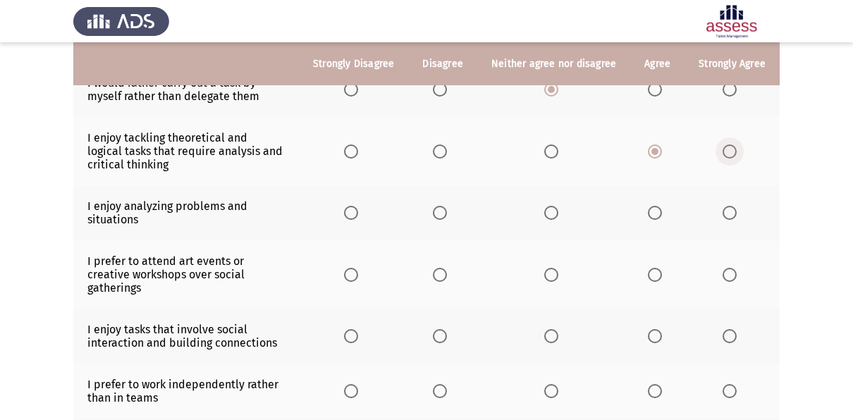
click at [735, 145] on input "Select an option" at bounding box center [730, 152] width 14 height 14
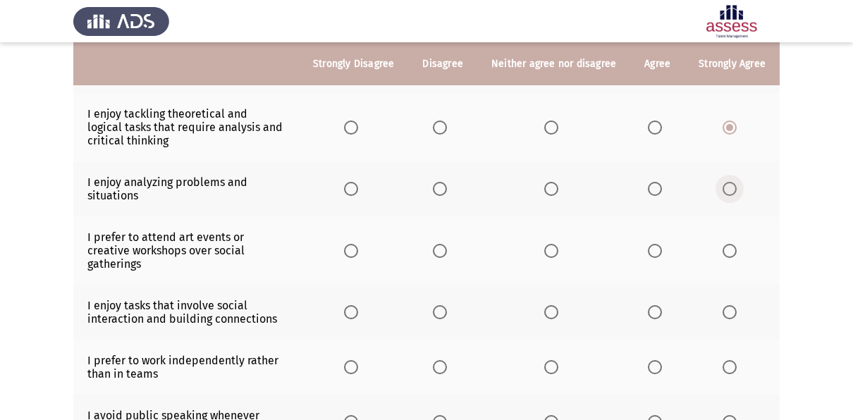
click at [731, 184] on span "Select an option" at bounding box center [730, 189] width 14 height 14
click at [731, 184] on input "Select an option" at bounding box center [730, 189] width 14 height 14
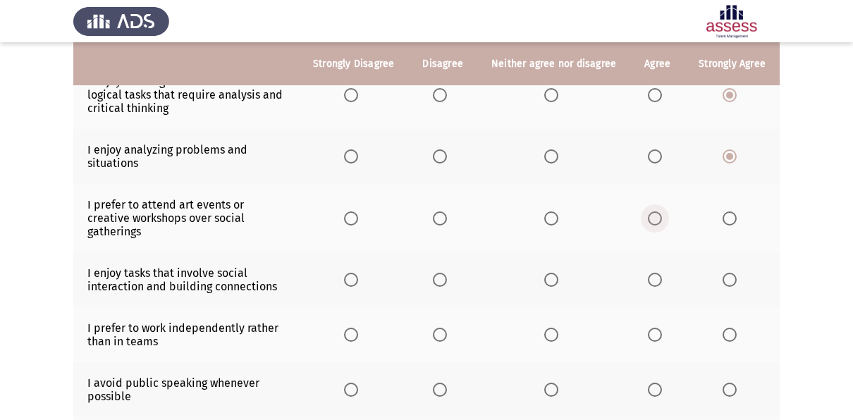
click at [659, 212] on span "Select an option" at bounding box center [655, 219] width 14 height 14
click at [659, 212] on input "Select an option" at bounding box center [655, 219] width 14 height 14
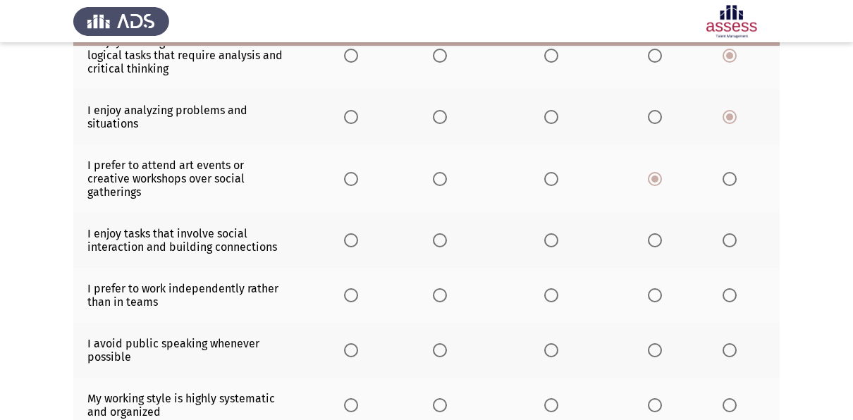
scroll to position [259, 0]
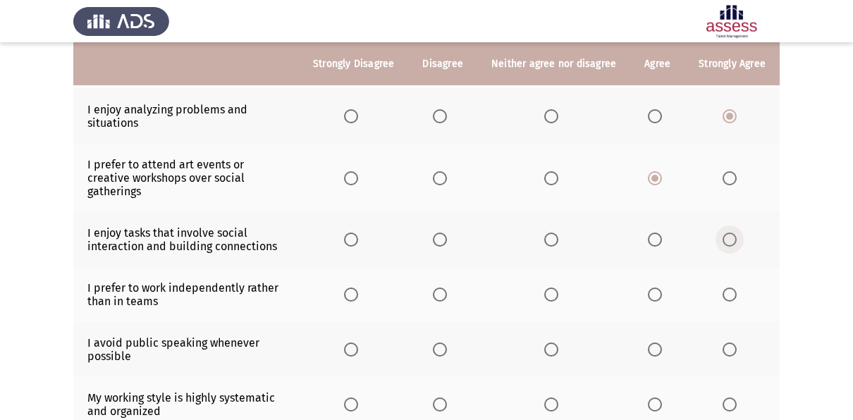
click at [729, 233] on span "Select an option" at bounding box center [730, 240] width 14 height 14
click at [729, 233] on input "Select an option" at bounding box center [730, 240] width 14 height 14
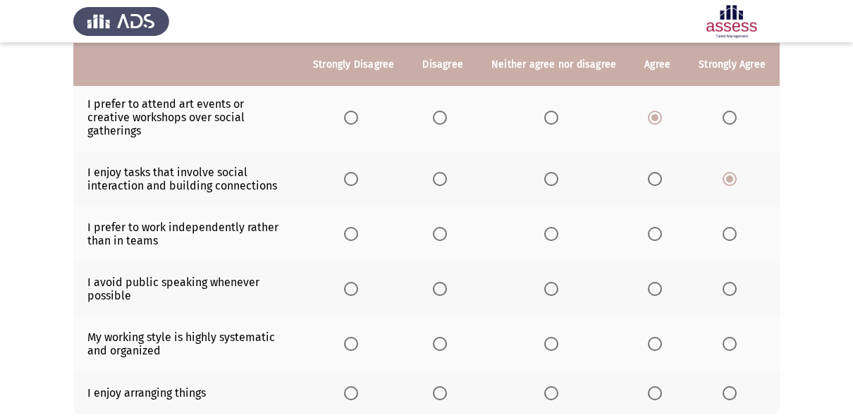
scroll to position [320, 0]
click at [554, 226] on span "Select an option" at bounding box center [551, 233] width 14 height 14
click at [554, 226] on input "Select an option" at bounding box center [551, 233] width 14 height 14
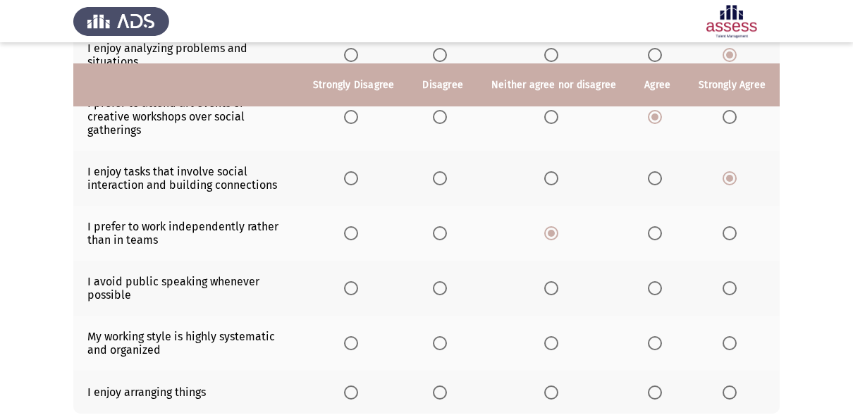
scroll to position [357, 0]
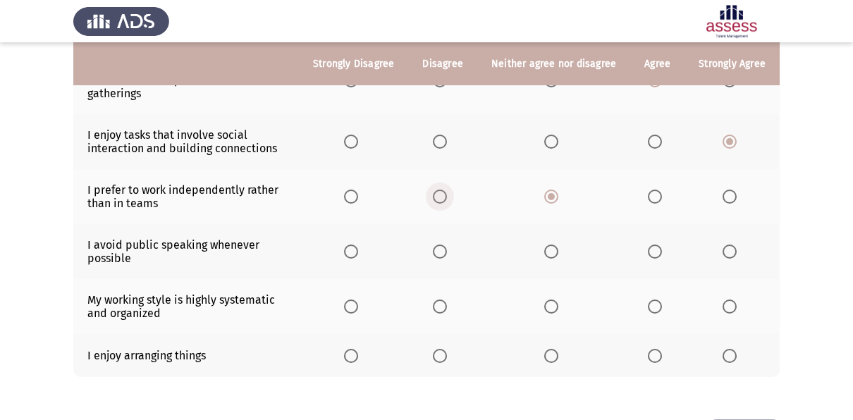
click at [439, 190] on span "Select an option" at bounding box center [440, 197] width 14 height 14
click at [439, 190] on input "Select an option" at bounding box center [440, 197] width 14 height 14
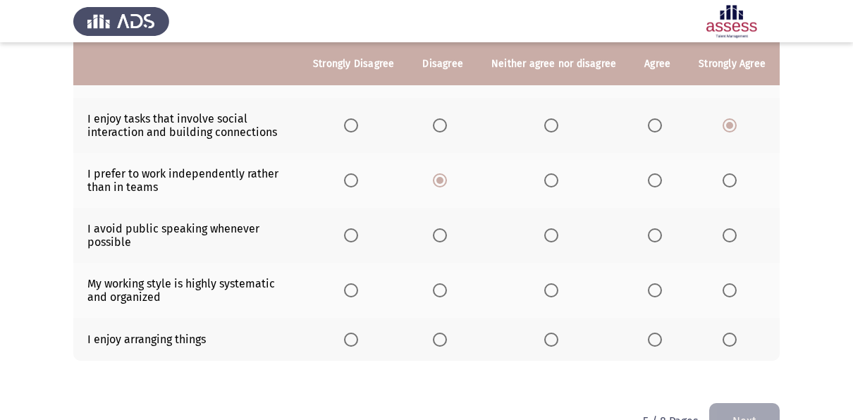
scroll to position [374, 0]
click at [441, 228] on span "Select an option" at bounding box center [440, 235] width 14 height 14
click at [441, 228] on input "Select an option" at bounding box center [440, 235] width 14 height 14
click at [349, 228] on span "Select an option" at bounding box center [351, 235] width 14 height 14
click at [349, 228] on input "Select an option" at bounding box center [351, 235] width 14 height 14
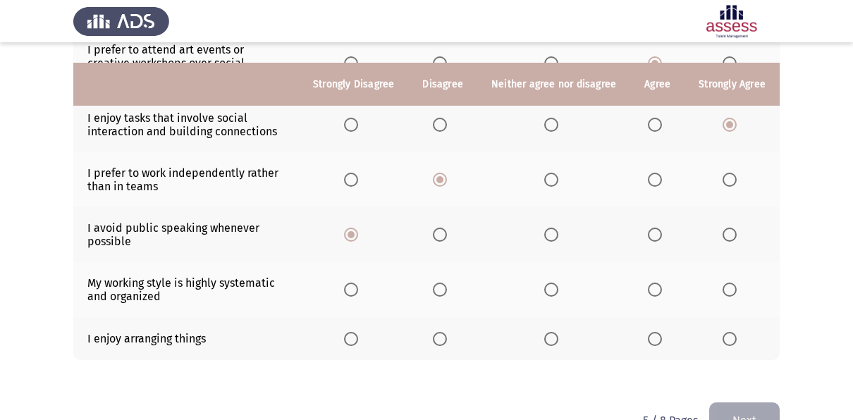
scroll to position [394, 0]
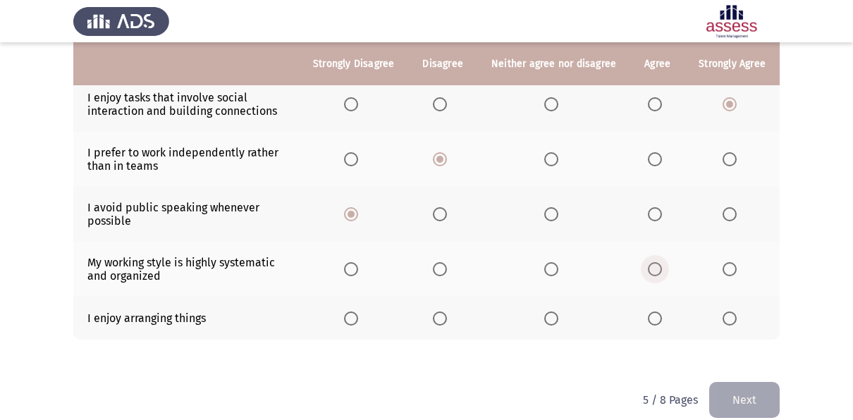
click at [662, 262] on label "Select an option" at bounding box center [658, 269] width 20 height 14
click at [662, 262] on input "Select an option" at bounding box center [655, 269] width 14 height 14
click at [651, 312] on span "Select an option" at bounding box center [655, 319] width 14 height 14
click at [651, 312] on input "Select an option" at bounding box center [655, 319] width 14 height 14
click at [729, 384] on button "Next" at bounding box center [744, 400] width 71 height 36
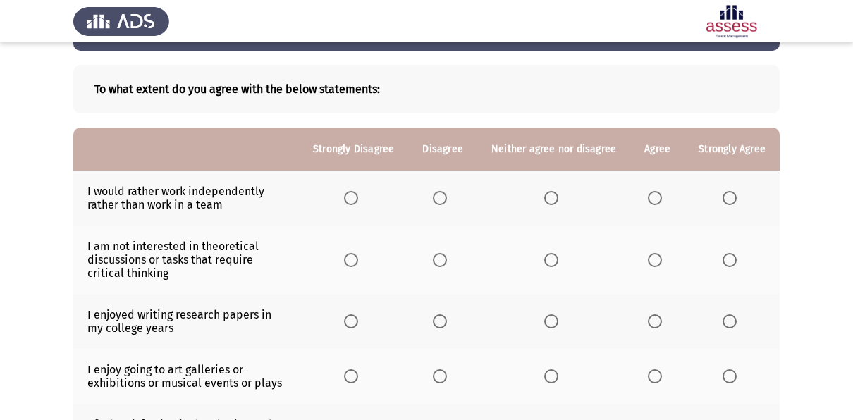
scroll to position [54, 0]
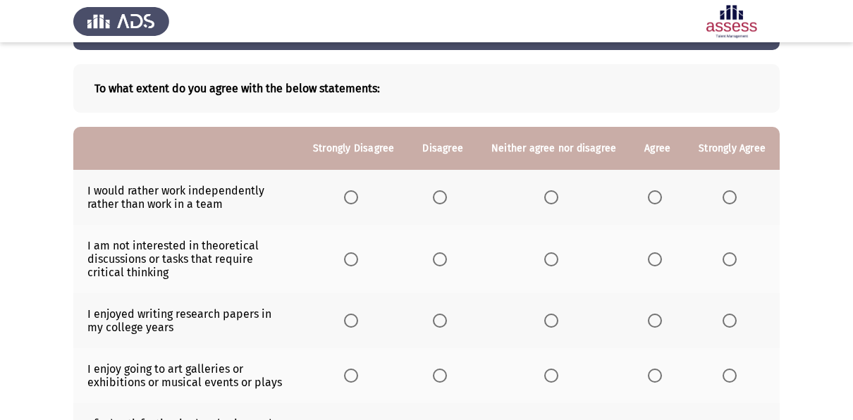
click at [438, 197] on span "Select an option" at bounding box center [440, 197] width 14 height 14
click at [438, 197] on input "Select an option" at bounding box center [440, 197] width 14 height 14
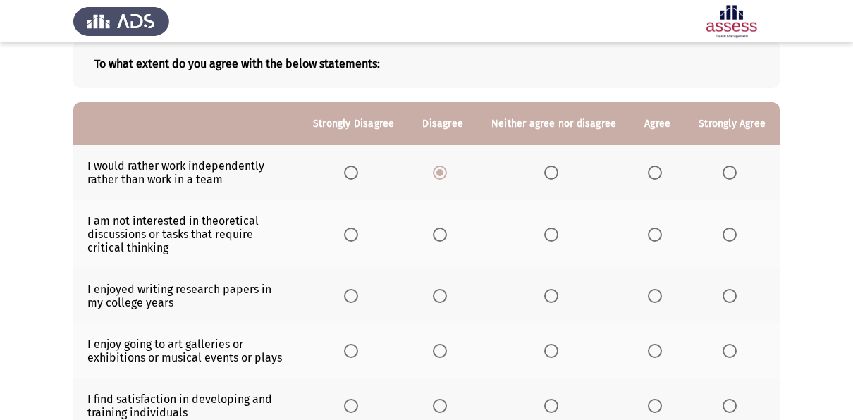
scroll to position [82, 0]
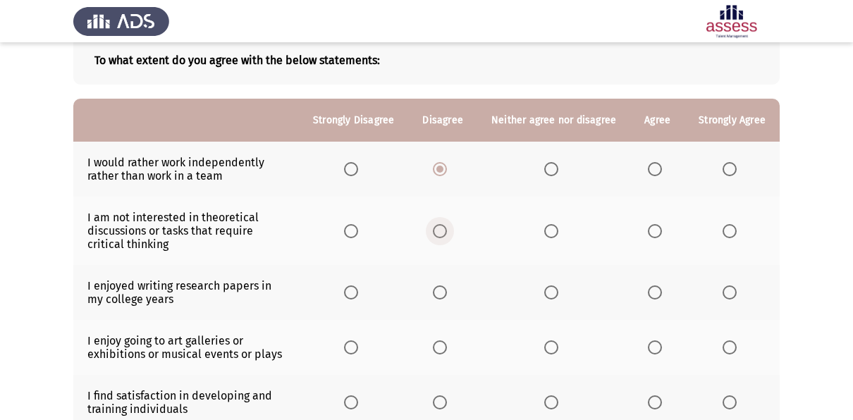
click at [444, 230] on span "Select an option" at bounding box center [440, 231] width 14 height 14
click at [444, 230] on input "Select an option" at bounding box center [440, 231] width 14 height 14
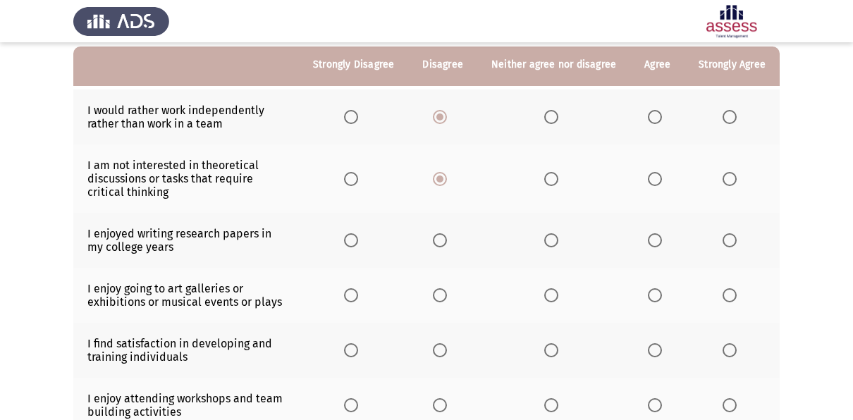
scroll to position [135, 0]
click at [444, 244] on span "Select an option" at bounding box center [440, 240] width 14 height 14
click at [444, 244] on input "Select an option" at bounding box center [440, 240] width 14 height 14
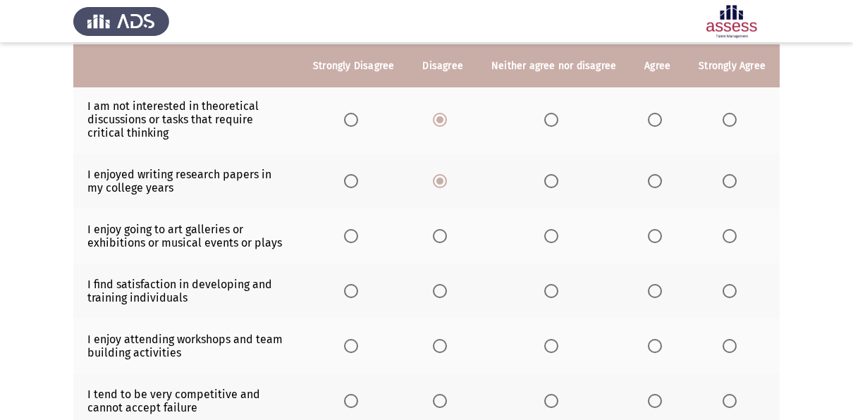
scroll to position [196, 0]
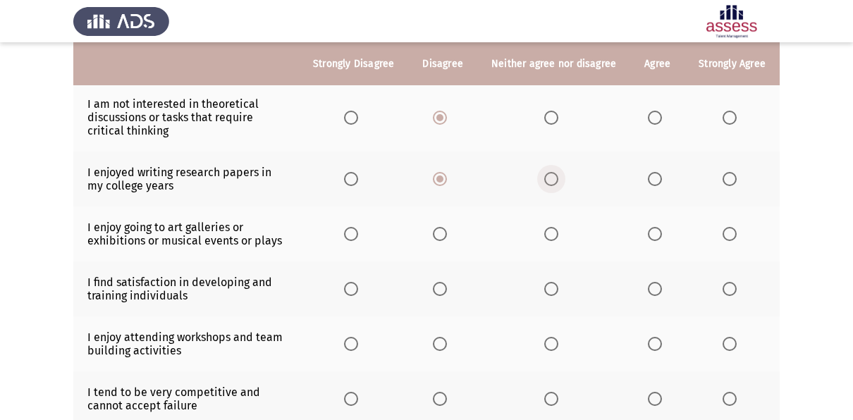
click at [552, 172] on span "Select an option" at bounding box center [551, 179] width 14 height 14
click at [552, 172] on input "Select an option" at bounding box center [551, 179] width 14 height 14
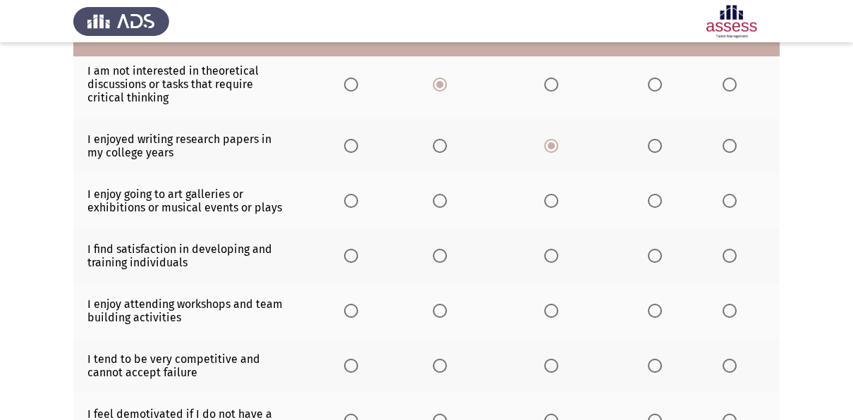
scroll to position [230, 0]
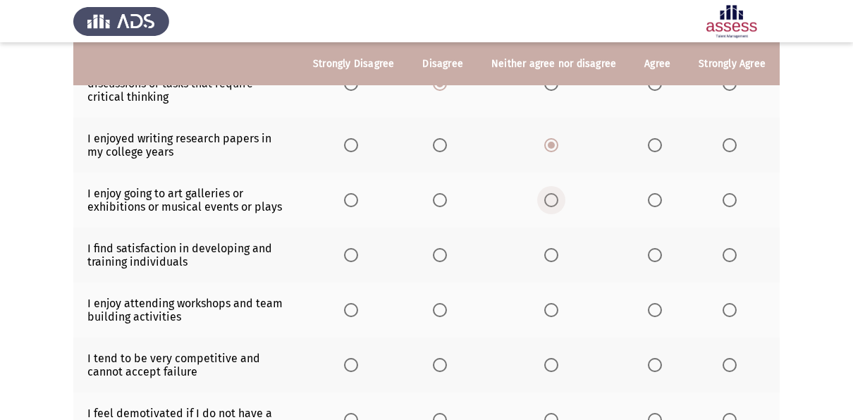
click at [553, 202] on span "Select an option" at bounding box center [551, 200] width 14 height 14
click at [553, 202] on input "Select an option" at bounding box center [551, 200] width 14 height 14
click at [660, 197] on span "Select an option" at bounding box center [655, 200] width 14 height 14
click at [660, 197] on input "Select an option" at bounding box center [655, 200] width 14 height 14
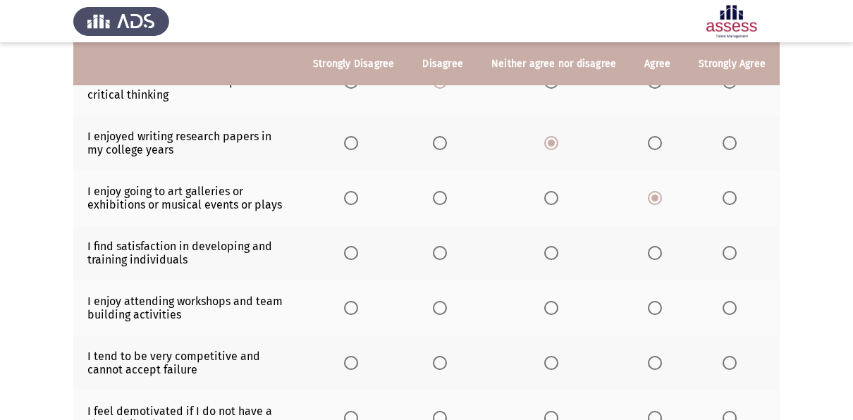
click at [331, 329] on th at bounding box center [353, 308] width 109 height 55
click at [728, 252] on span "Select an option" at bounding box center [730, 253] width 14 height 14
click at [728, 252] on input "Select an option" at bounding box center [730, 253] width 14 height 14
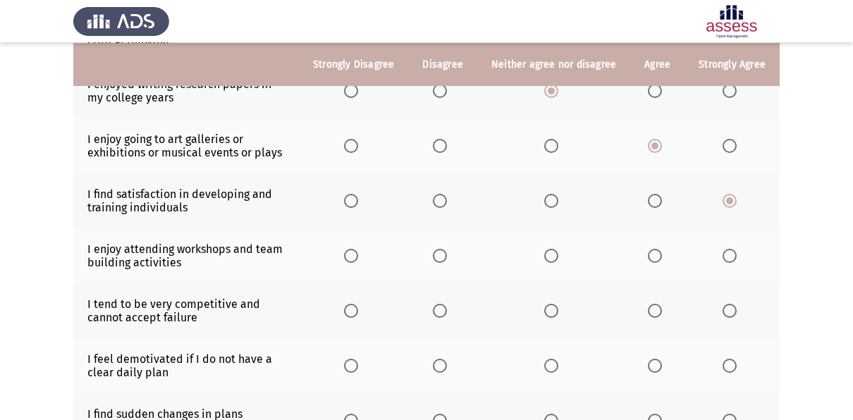
scroll to position [285, 0]
click at [725, 252] on span "Select an option" at bounding box center [730, 255] width 14 height 14
click at [725, 252] on input "Select an option" at bounding box center [730, 255] width 14 height 14
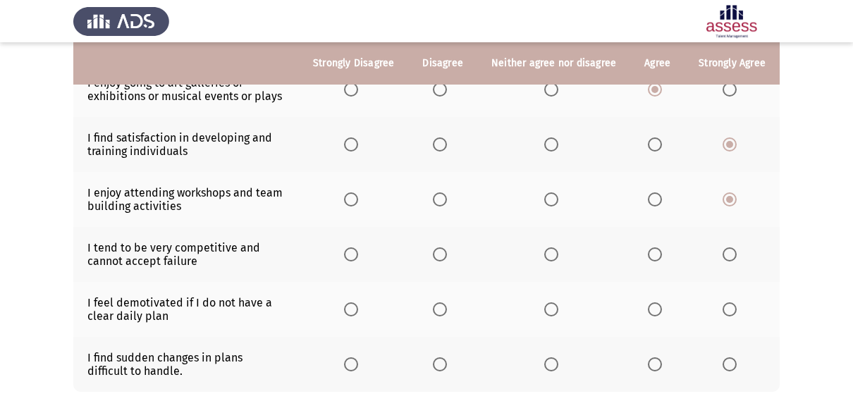
scroll to position [341, 0]
click at [648, 247] on span "Select an option" at bounding box center [655, 254] width 14 height 14
click at [648, 247] on input "Select an option" at bounding box center [655, 254] width 14 height 14
click at [552, 257] on span "Select an option" at bounding box center [551, 254] width 14 height 14
click at [552, 257] on input "Select an option" at bounding box center [551, 254] width 14 height 14
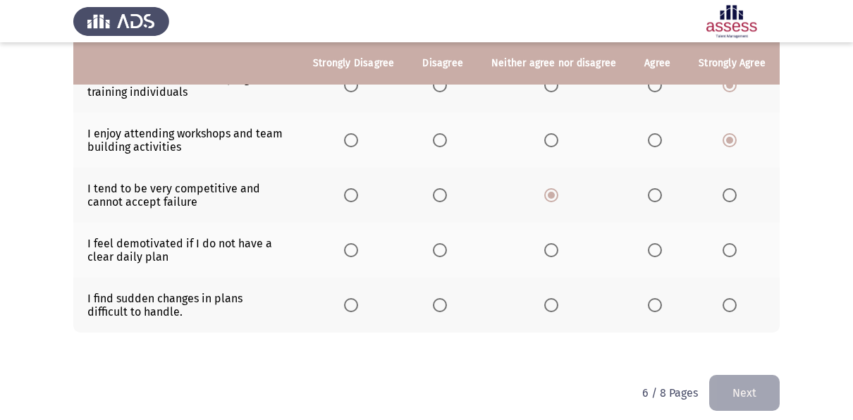
scroll to position [401, 0]
click at [546, 249] on span "Select an option" at bounding box center [551, 250] width 14 height 14
click at [546, 249] on input "Select an option" at bounding box center [551, 250] width 14 height 14
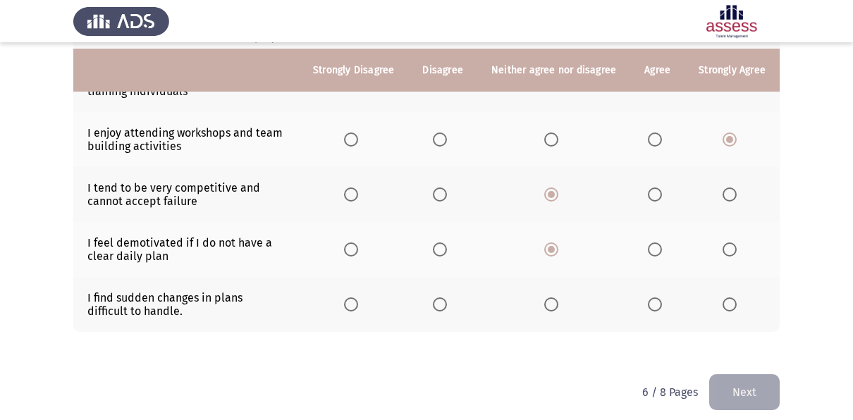
scroll to position [406, 0]
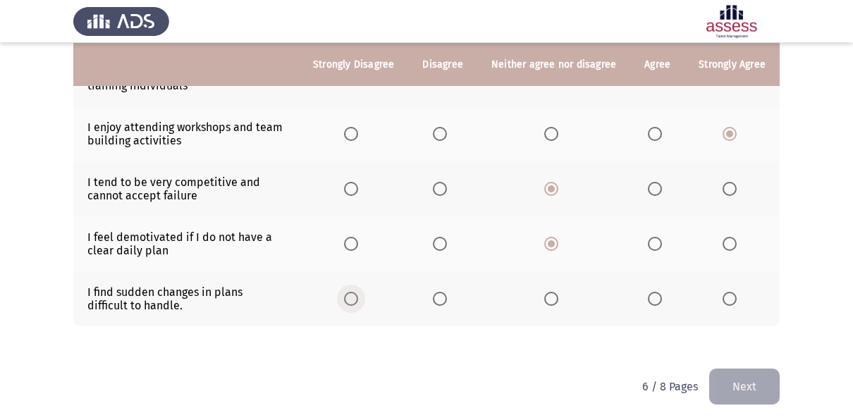
click at [356, 295] on span "Select an option" at bounding box center [351, 299] width 14 height 14
click at [356, 295] on input "Select an option" at bounding box center [351, 299] width 14 height 14
click at [739, 385] on button "Next" at bounding box center [744, 387] width 71 height 36
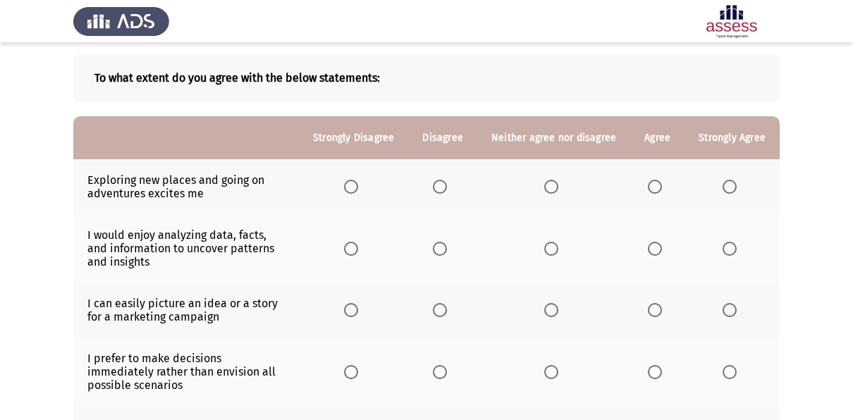
scroll to position [90, 0]
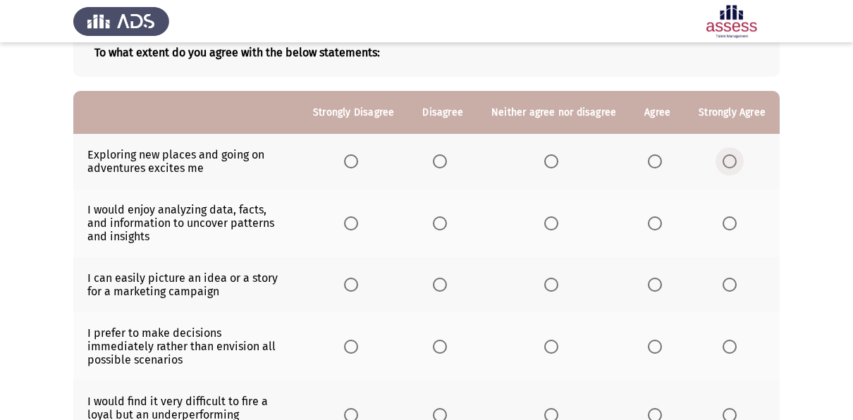
click at [733, 164] on span "Select an option" at bounding box center [730, 161] width 14 height 14
click at [733, 164] on input "Select an option" at bounding box center [730, 161] width 14 height 14
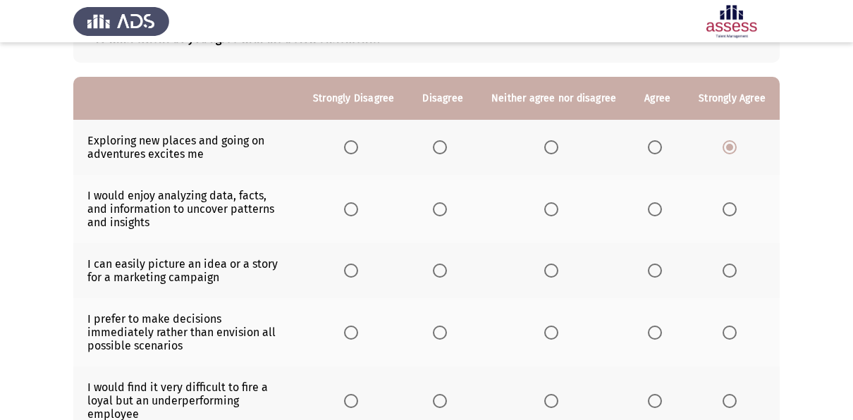
click at [733, 209] on span "Select an option" at bounding box center [730, 209] width 14 height 14
click at [733, 209] on input "Select an option" at bounding box center [730, 209] width 14 height 14
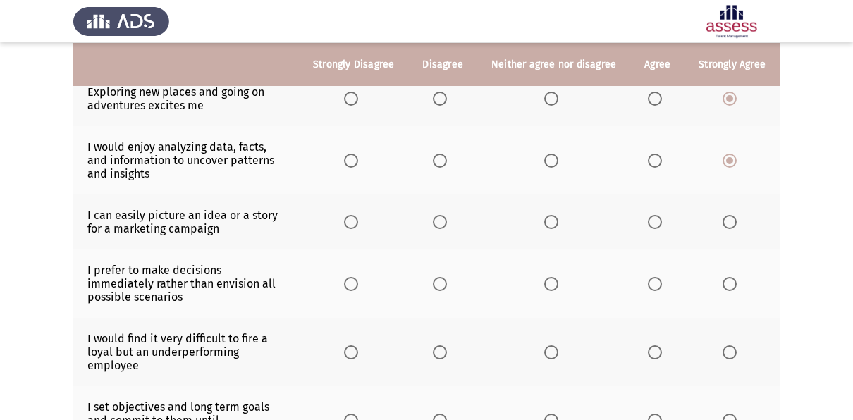
scroll to position [154, 0]
click at [545, 223] on span "Select an option" at bounding box center [551, 221] width 14 height 14
click at [545, 223] on input "Select an option" at bounding box center [551, 221] width 14 height 14
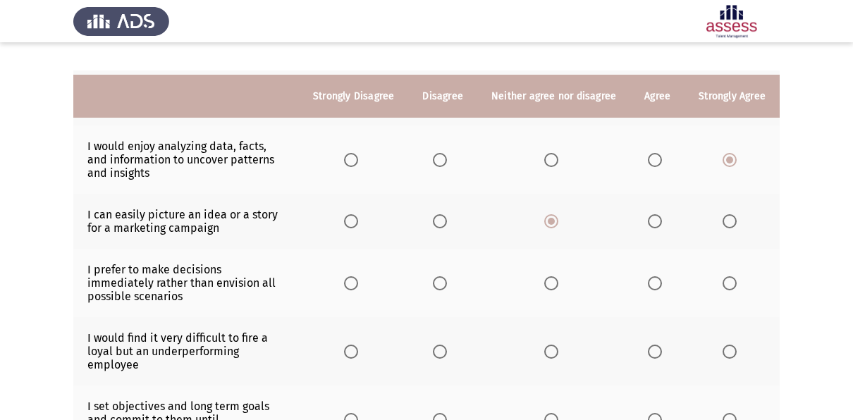
scroll to position [203, 0]
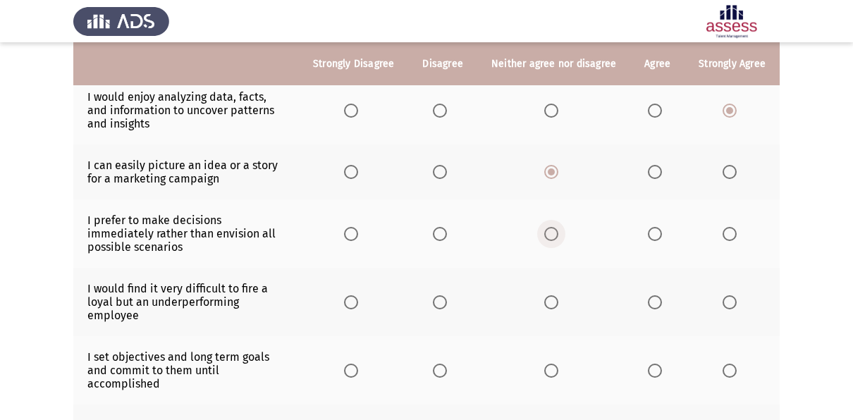
click at [549, 230] on span "Select an option" at bounding box center [551, 234] width 14 height 14
click at [549, 230] on input "Select an option" at bounding box center [551, 234] width 14 height 14
click at [443, 233] on span "Select an option" at bounding box center [440, 234] width 14 height 14
click at [443, 233] on input "Select an option" at bounding box center [440, 234] width 14 height 14
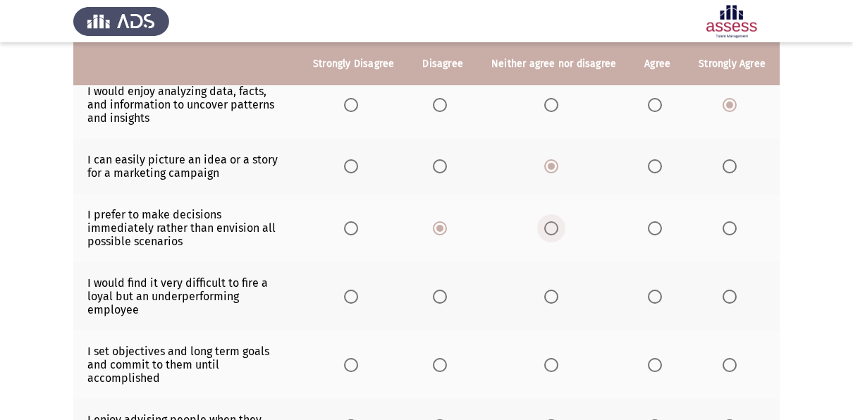
click at [549, 233] on span "Select an option" at bounding box center [551, 228] width 14 height 14
click at [549, 233] on input "Select an option" at bounding box center [551, 228] width 14 height 14
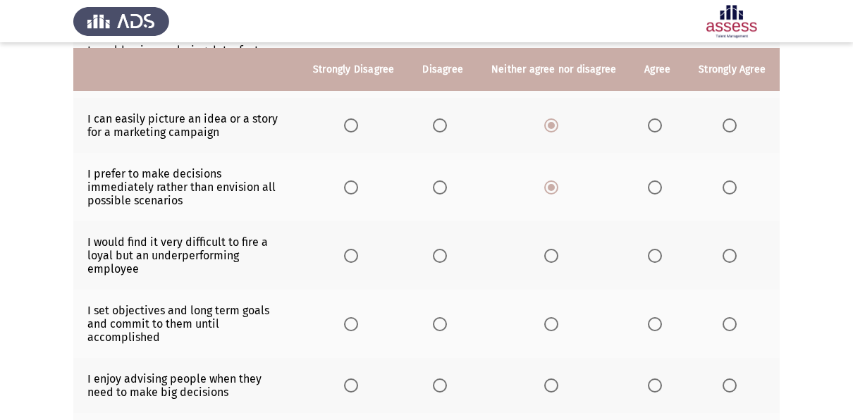
scroll to position [256, 0]
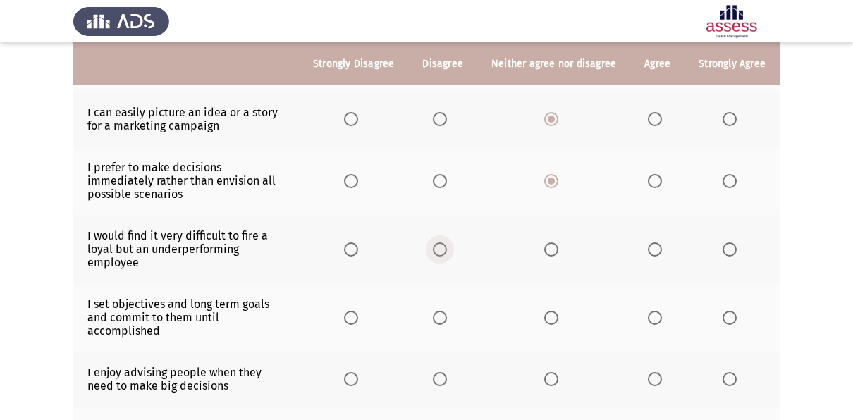
click at [441, 252] on span "Select an option" at bounding box center [440, 250] width 14 height 14
click at [441, 252] on input "Select an option" at bounding box center [440, 250] width 14 height 14
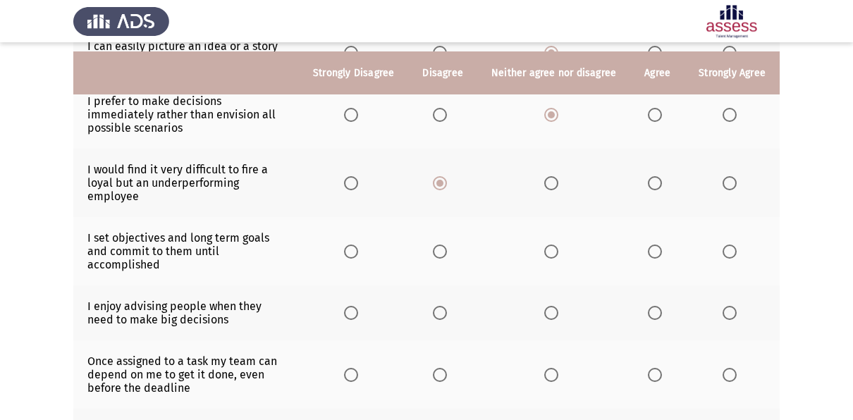
scroll to position [332, 0]
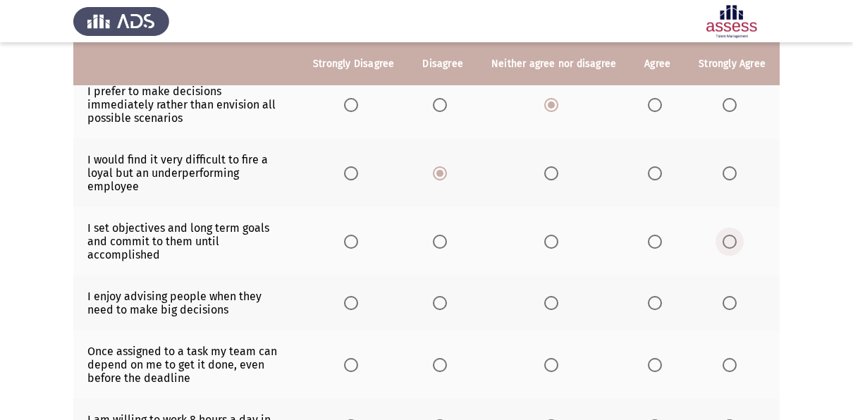
click at [724, 236] on span "Select an option" at bounding box center [730, 242] width 14 height 14
click at [724, 236] on input "Select an option" at bounding box center [730, 242] width 14 height 14
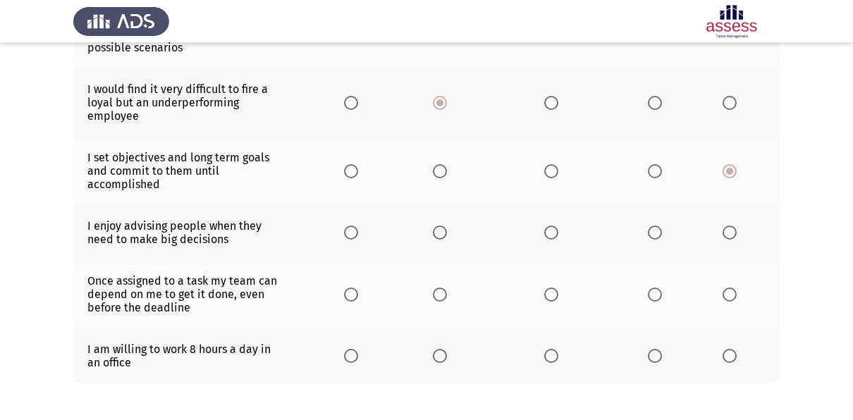
scroll to position [406, 0]
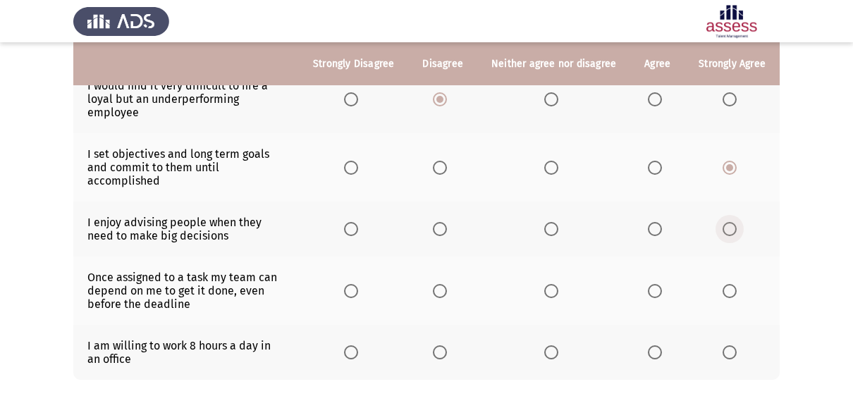
click at [729, 223] on span "Select an option" at bounding box center [730, 229] width 14 height 14
click at [729, 223] on input "Select an option" at bounding box center [730, 229] width 14 height 14
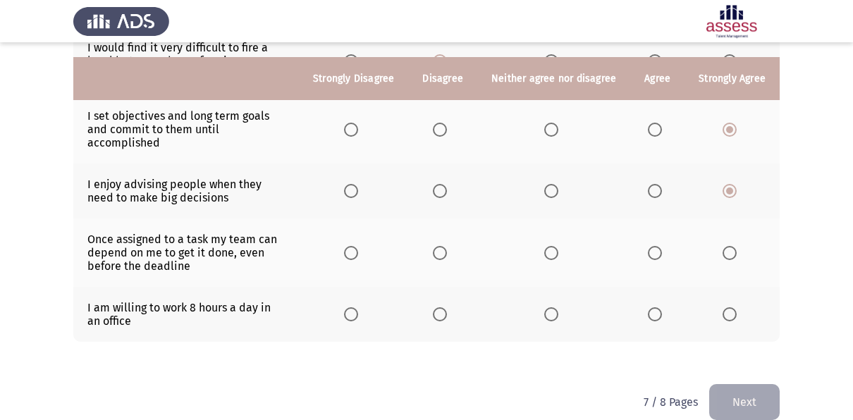
scroll to position [459, 0]
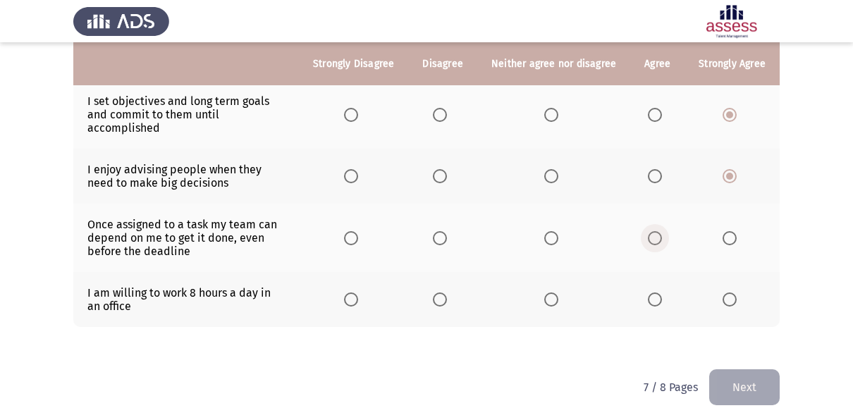
click at [658, 235] on span "Select an option" at bounding box center [655, 238] width 14 height 14
click at [658, 235] on input "Select an option" at bounding box center [655, 238] width 14 height 14
click at [558, 293] on span "Select an option" at bounding box center [551, 300] width 14 height 14
click at [558, 293] on input "Select an option" at bounding box center [551, 300] width 14 height 14
click at [744, 375] on button "Next" at bounding box center [744, 387] width 71 height 36
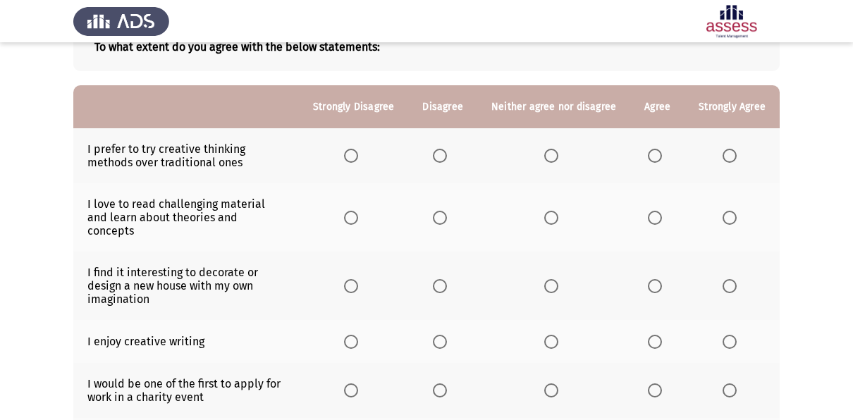
scroll to position [97, 0]
click at [723, 148] on span "Select an option" at bounding box center [730, 155] width 14 height 14
click at [723, 148] on input "Select an option" at bounding box center [730, 155] width 14 height 14
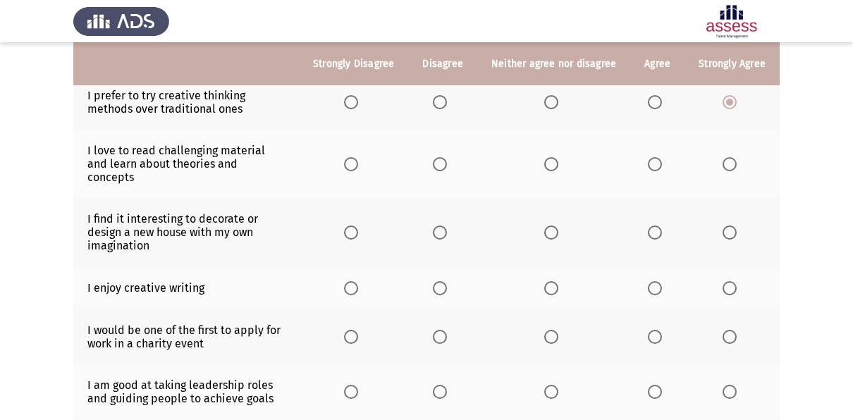
scroll to position [150, 0]
click at [550, 157] on span "Select an option" at bounding box center [551, 164] width 14 height 14
click at [550, 157] on input "Select an option" at bounding box center [551, 164] width 14 height 14
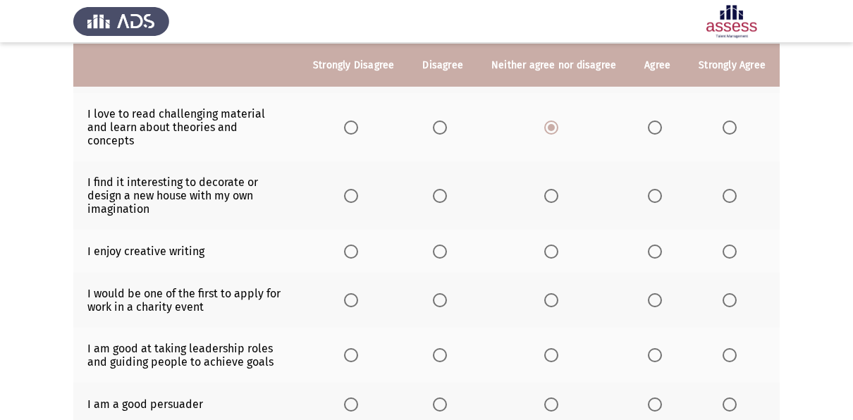
scroll to position [188, 0]
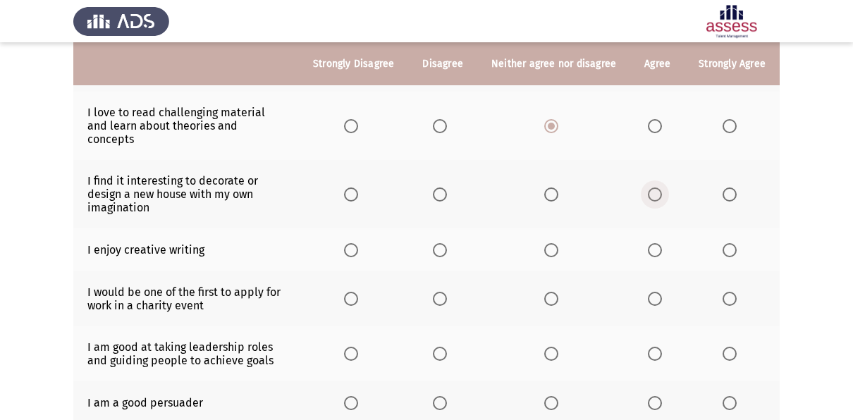
click at [659, 188] on span "Select an option" at bounding box center [655, 195] width 14 height 14
click at [659, 188] on input "Select an option" at bounding box center [655, 195] width 14 height 14
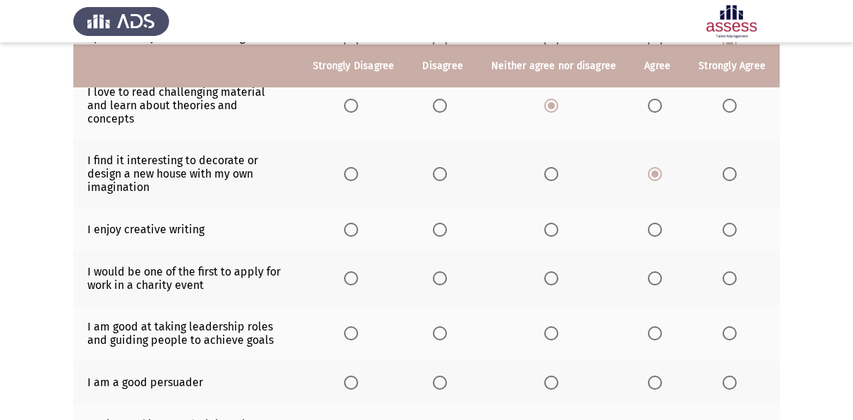
scroll to position [211, 0]
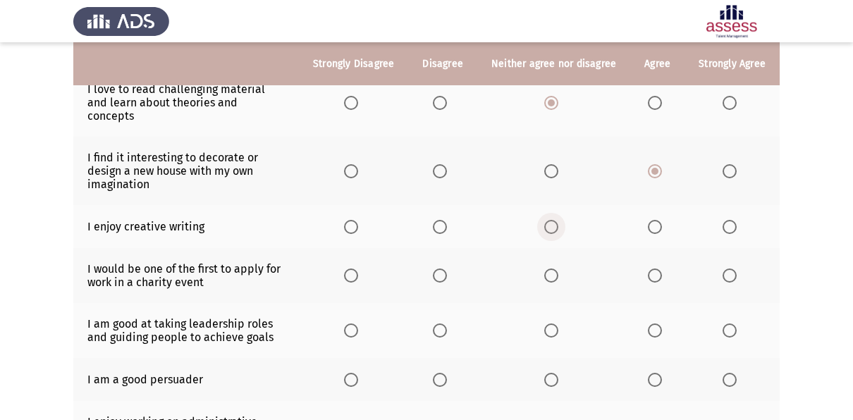
click at [548, 220] on span "Select an option" at bounding box center [551, 227] width 14 height 14
click at [548, 220] on input "Select an option" at bounding box center [551, 227] width 14 height 14
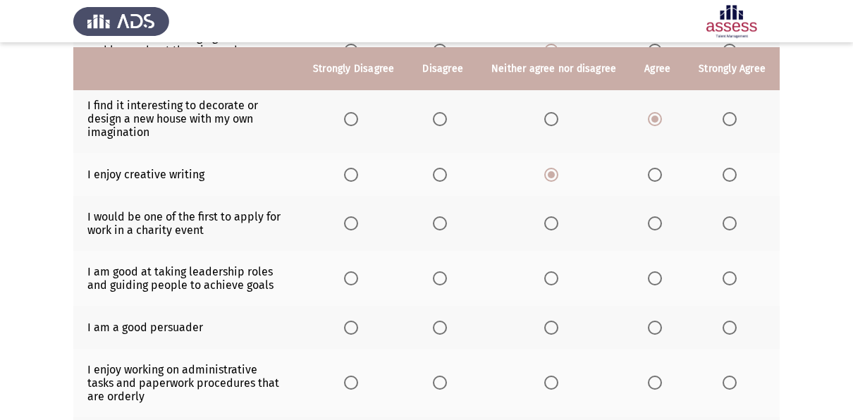
scroll to position [269, 0]
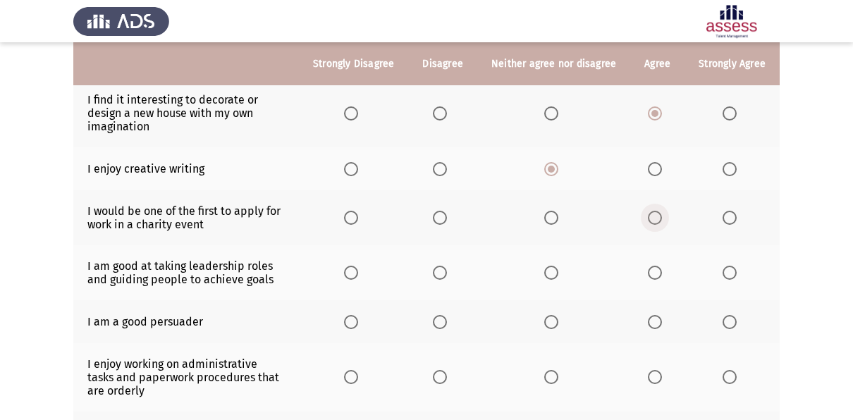
click at [649, 211] on span "Select an option" at bounding box center [655, 218] width 14 height 14
click at [649, 211] on input "Select an option" at bounding box center [655, 218] width 14 height 14
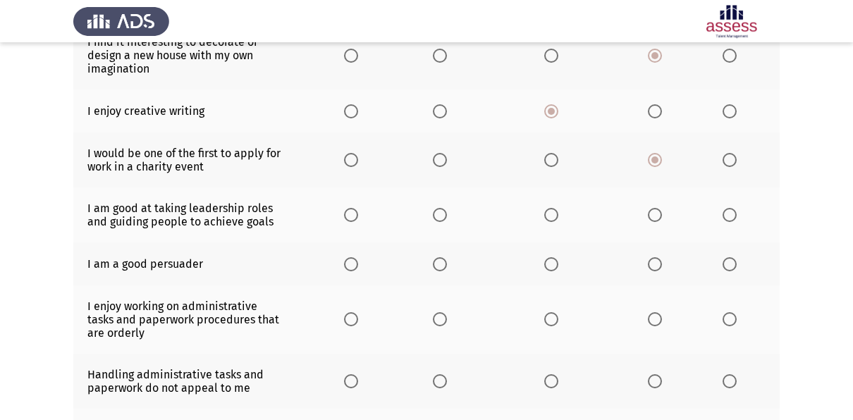
scroll to position [330, 0]
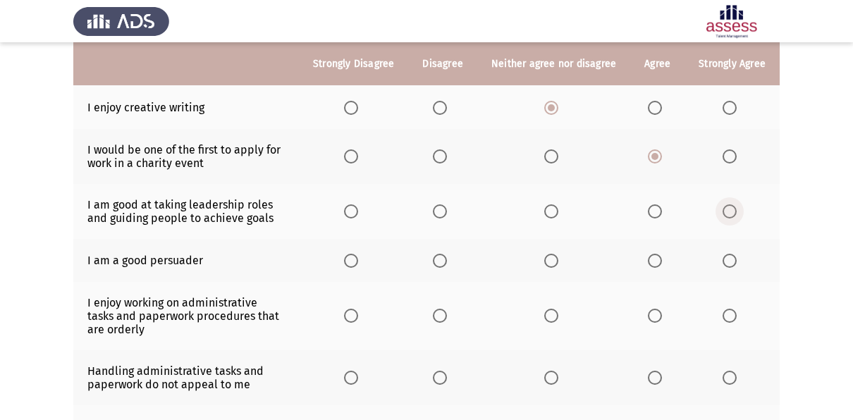
click at [731, 204] on span "Select an option" at bounding box center [730, 211] width 14 height 14
click at [731, 204] on input "Select an option" at bounding box center [730, 211] width 14 height 14
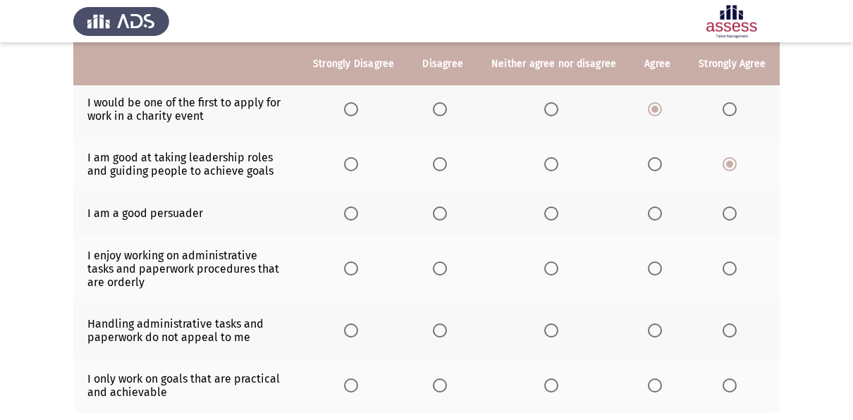
scroll to position [379, 0]
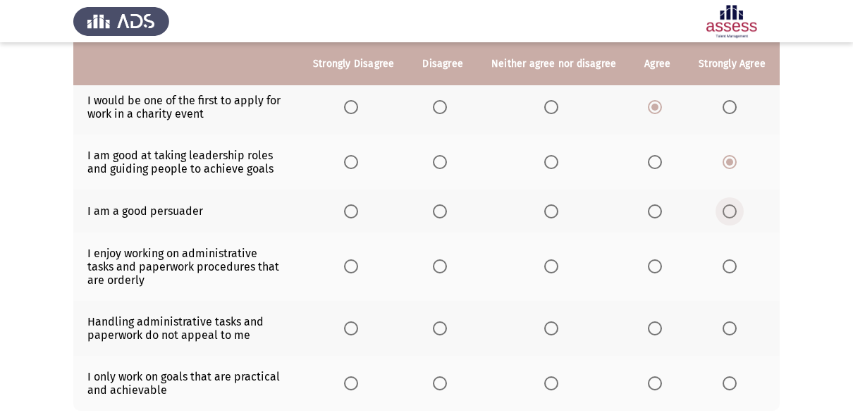
click at [723, 204] on span "Select an option" at bounding box center [730, 211] width 14 height 14
click at [723, 204] on input "Select an option" at bounding box center [730, 211] width 14 height 14
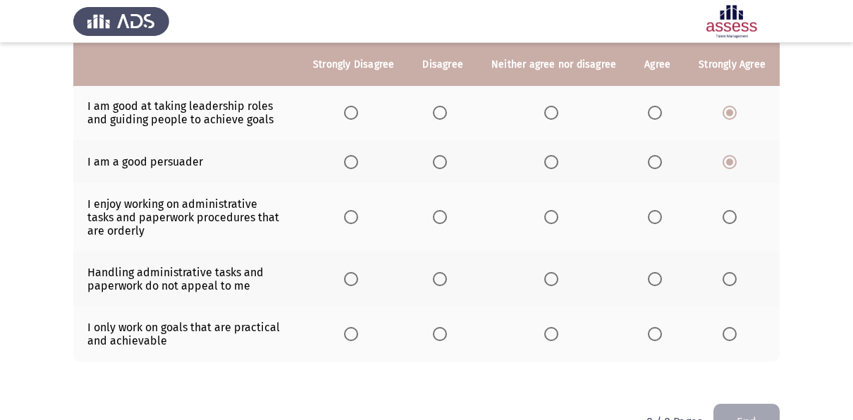
scroll to position [429, 0]
click at [555, 209] on span "Select an option" at bounding box center [551, 216] width 14 height 14
click at [555, 209] on input "Select an option" at bounding box center [551, 216] width 14 height 14
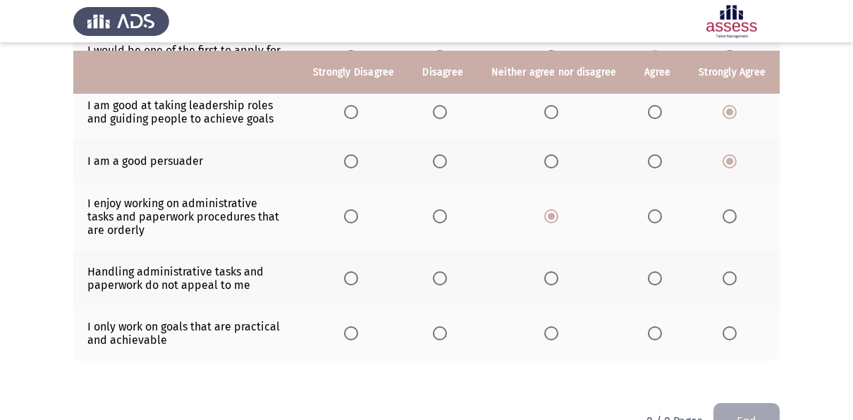
scroll to position [450, 0]
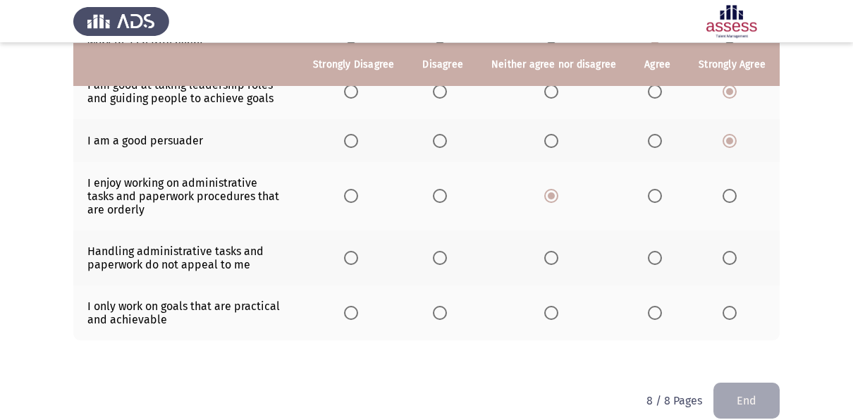
click at [561, 251] on label "Select an option" at bounding box center [554, 258] width 20 height 14
click at [558, 251] on input "Select an option" at bounding box center [551, 258] width 14 height 14
click at [558, 306] on span "Select an option" at bounding box center [551, 313] width 14 height 14
click at [558, 306] on input "Select an option" at bounding box center [551, 313] width 14 height 14
click at [734, 383] on button "End" at bounding box center [747, 401] width 66 height 36
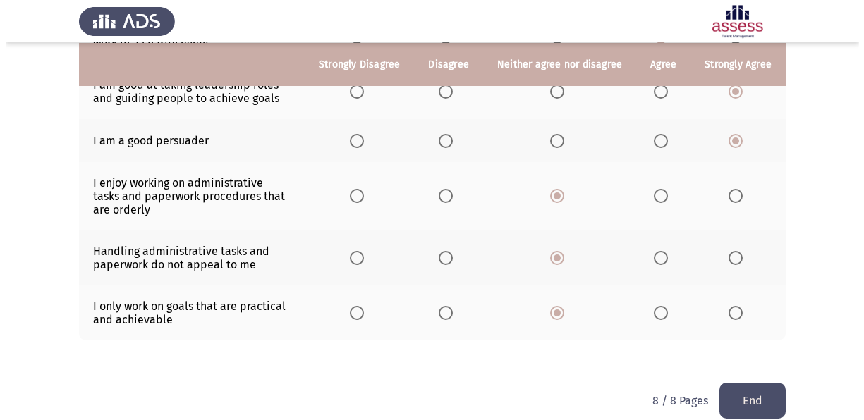
scroll to position [0, 0]
